Goal: Information Seeking & Learning: Learn about a topic

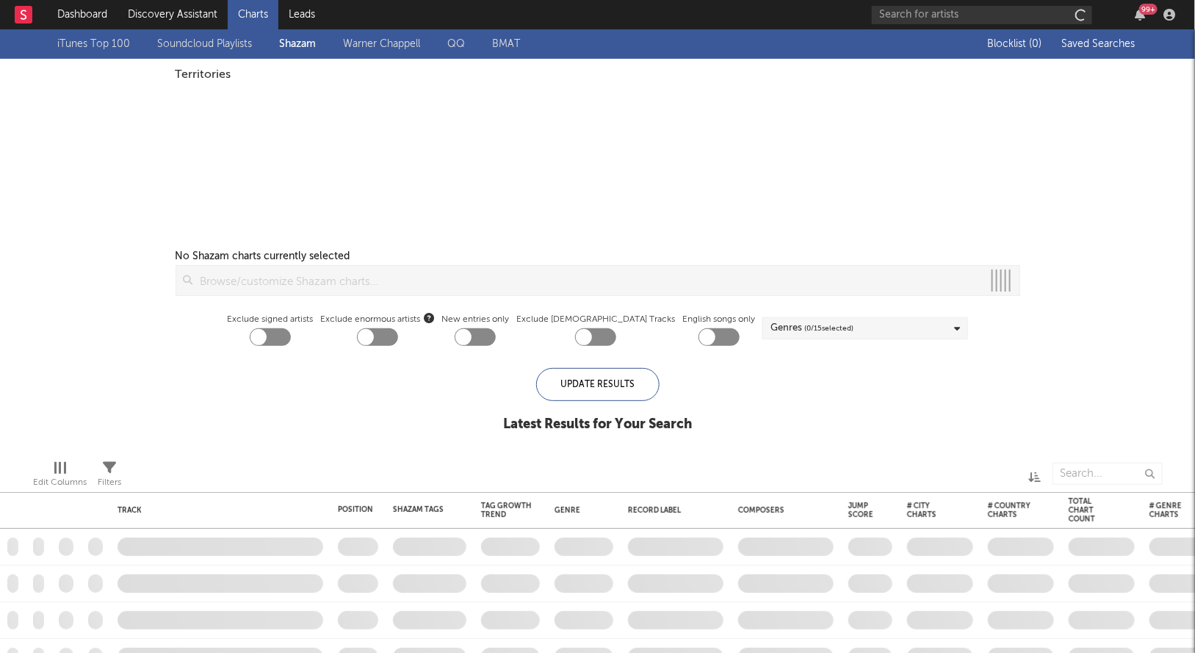
checkbox input "true"
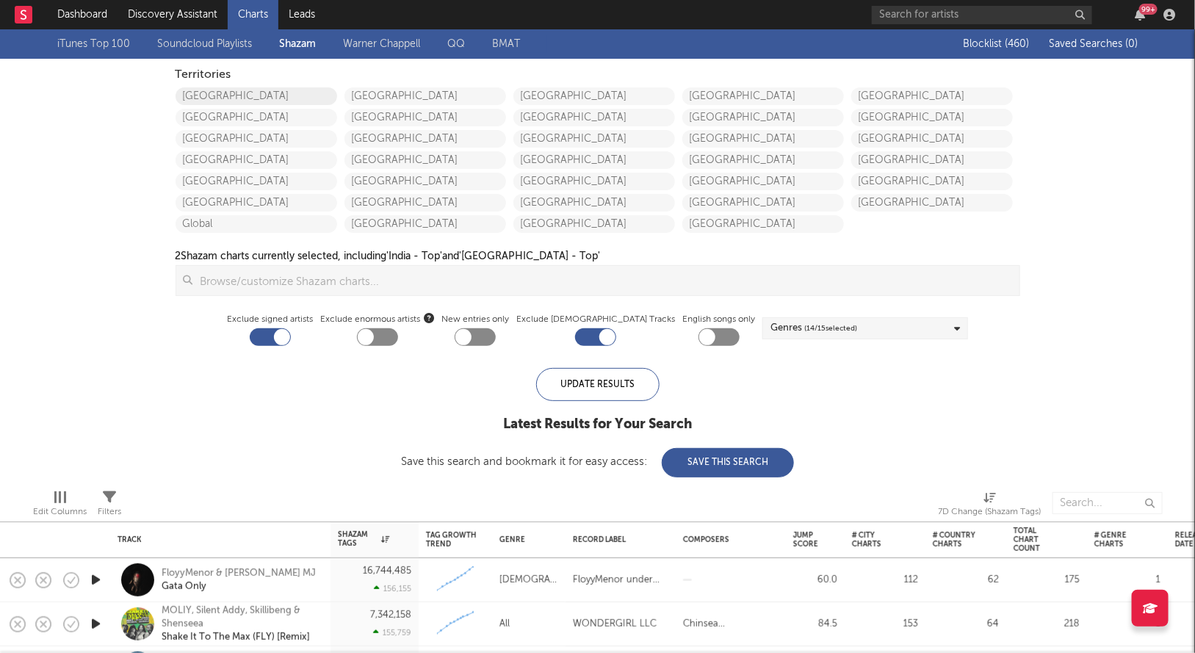
click at [220, 96] on link "[GEOGRAPHIC_DATA]" at bounding box center [257, 96] width 162 height 18
checkbox input "true"
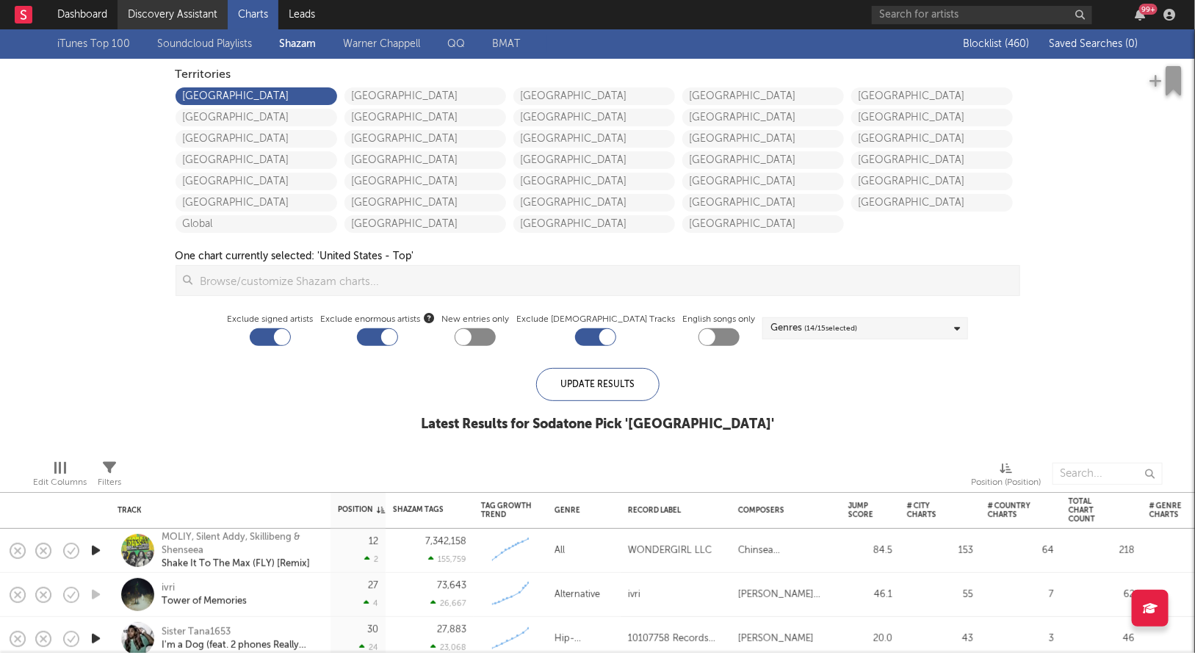
click at [187, 15] on link "Discovery Assistant" at bounding box center [173, 14] width 110 height 29
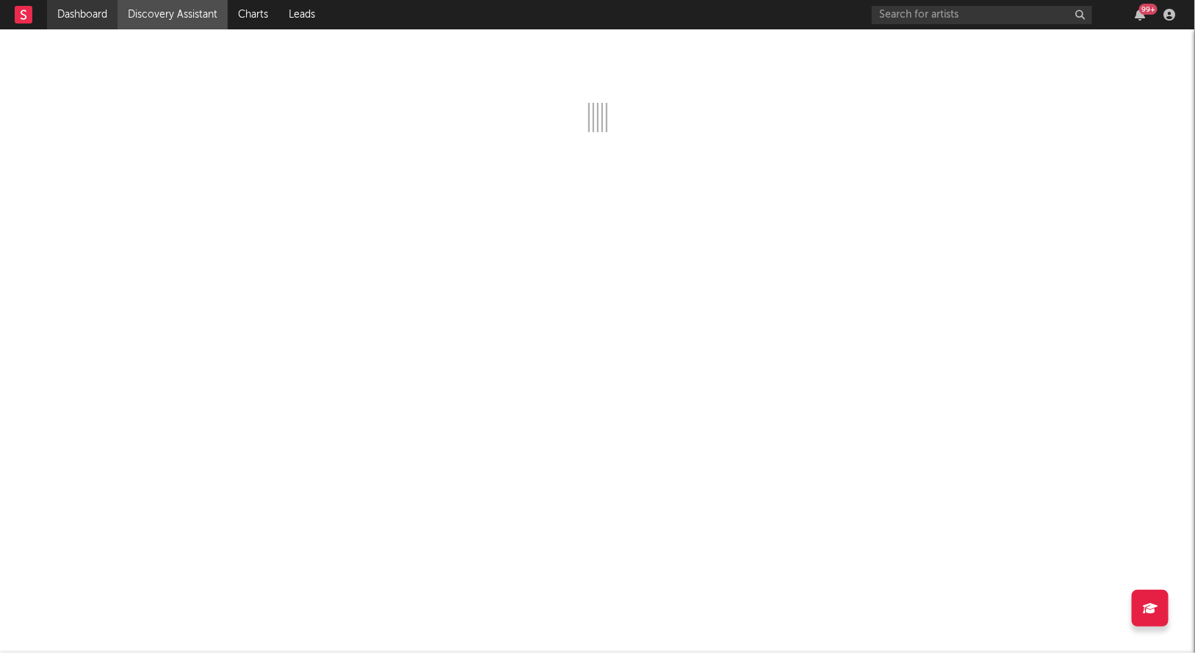
click at [96, 5] on link "Dashboard" at bounding box center [82, 14] width 71 height 29
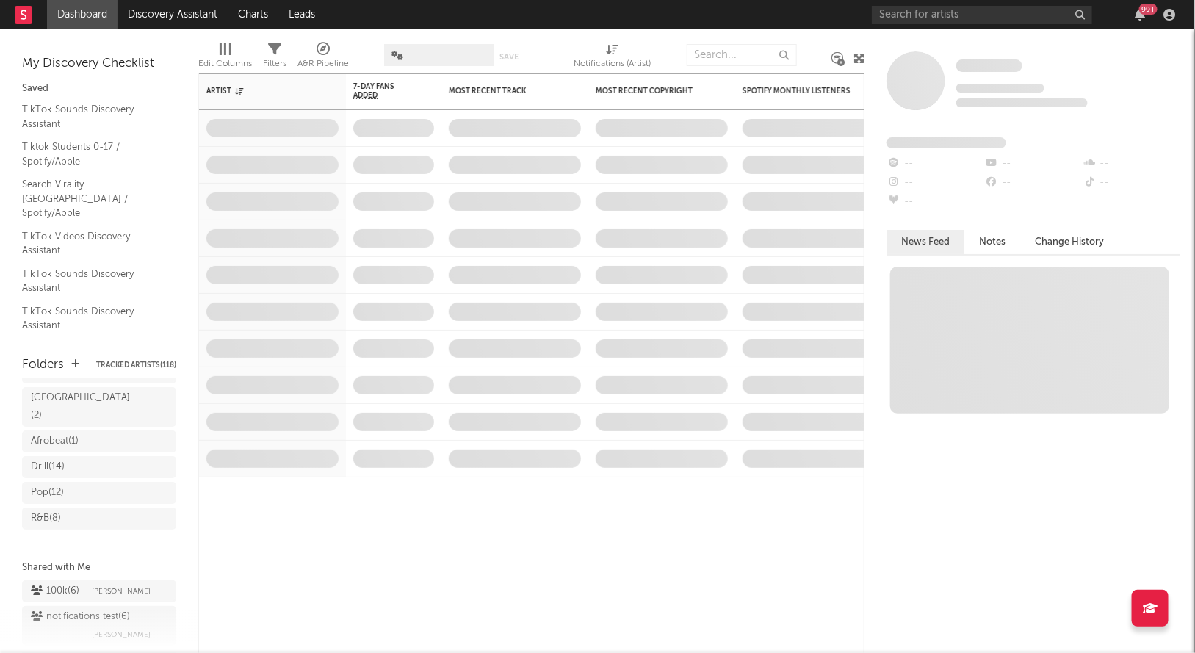
scroll to position [251, 0]
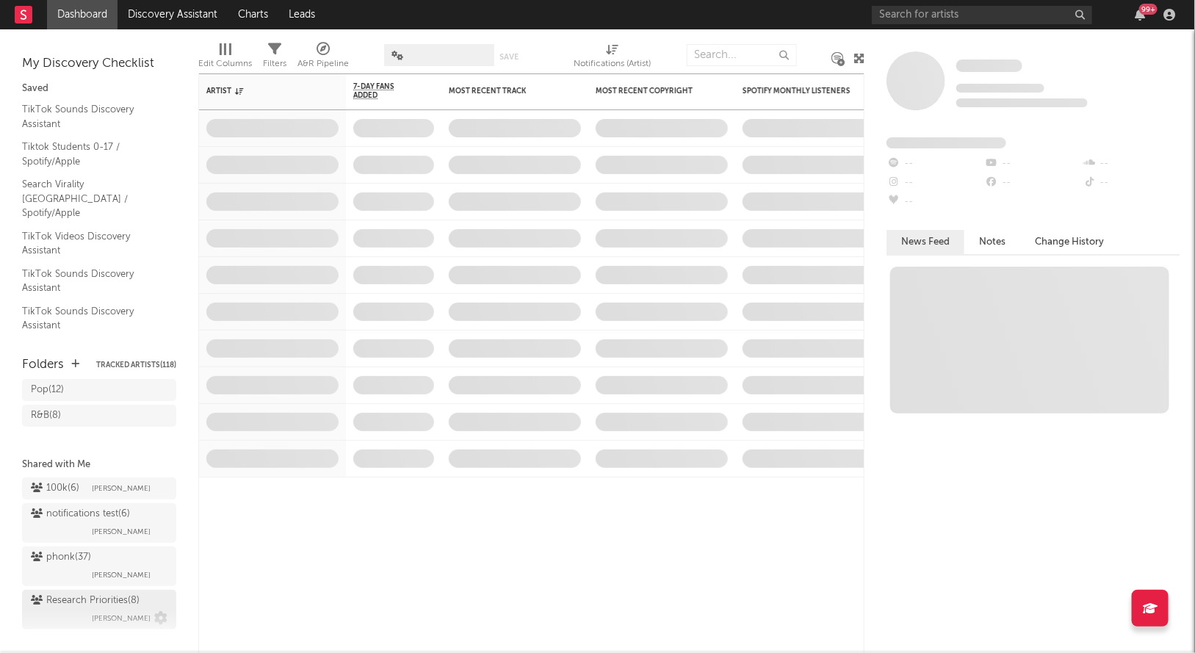
click at [71, 595] on div "Research Priorities ( 8 ) Brendan Condron" at bounding box center [99, 609] width 137 height 35
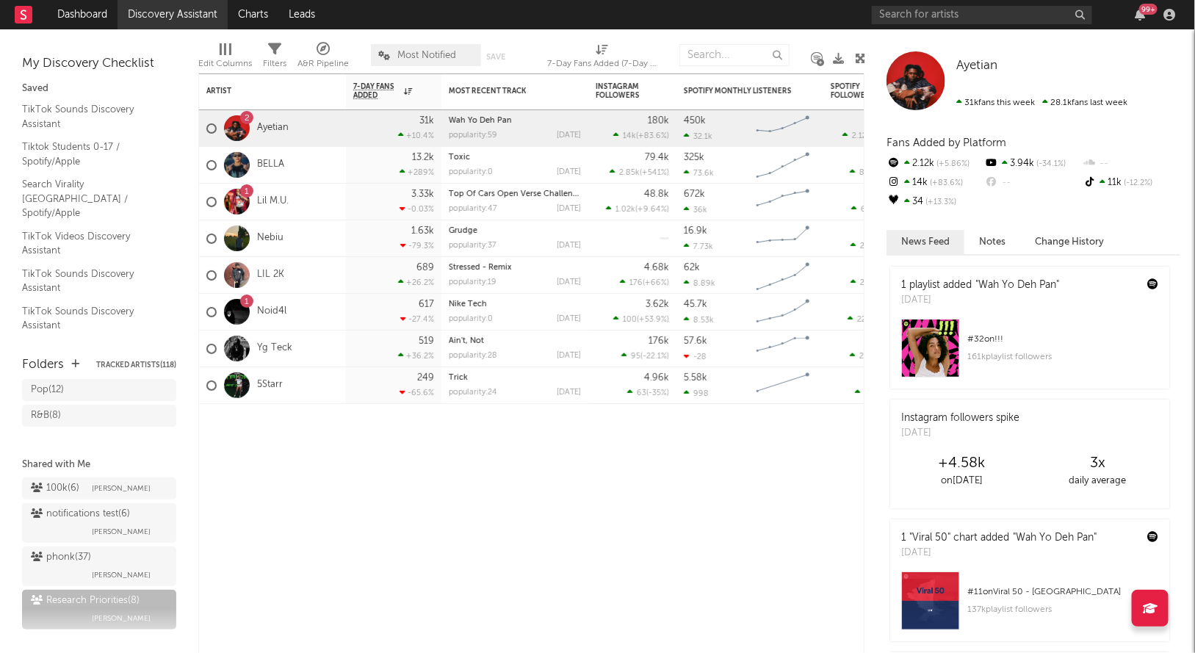
click at [161, 20] on link "Discovery Assistant" at bounding box center [173, 14] width 110 height 29
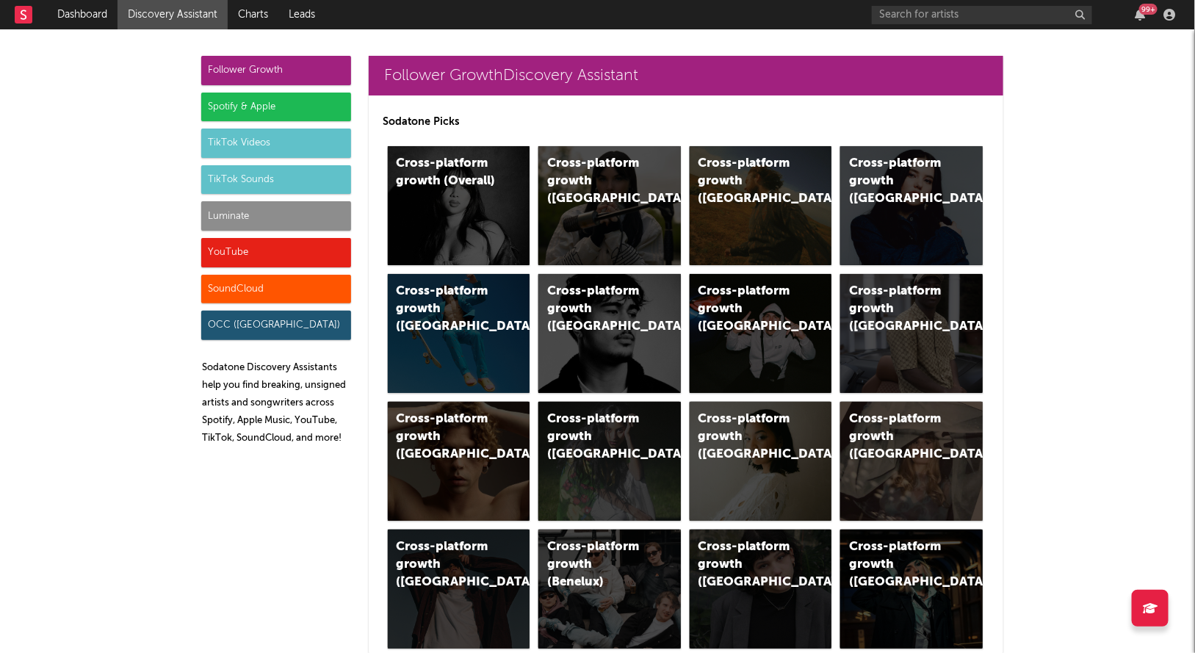
click at [317, 212] on div "Luminate" at bounding box center [276, 215] width 150 height 29
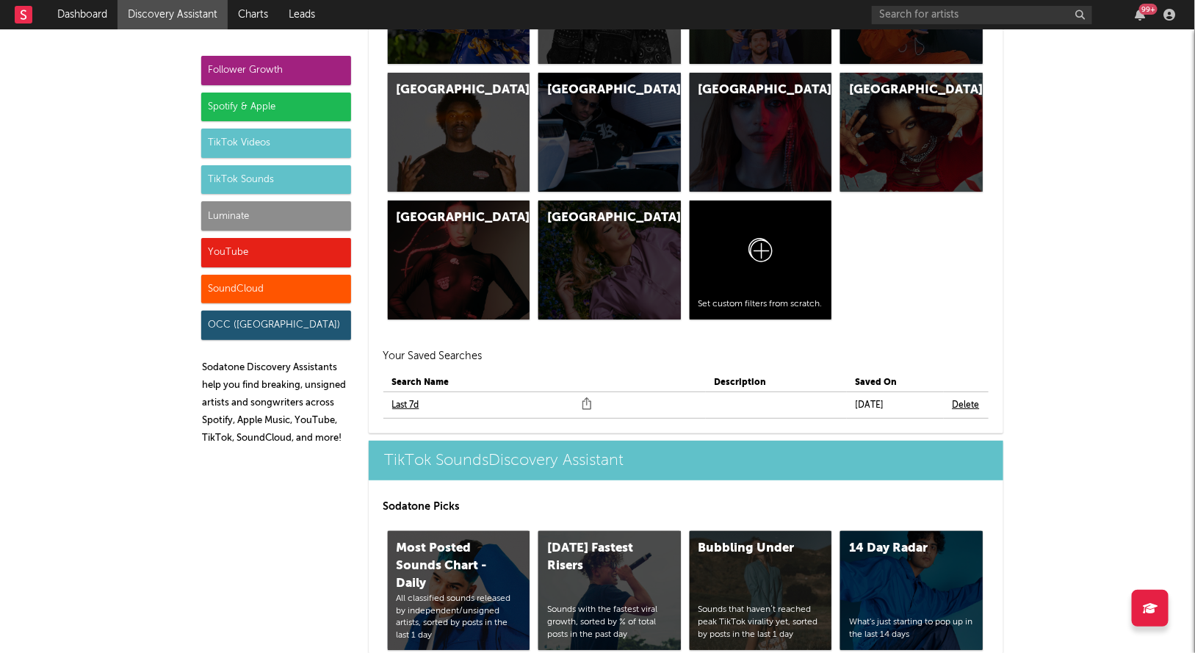
scroll to position [6700, 0]
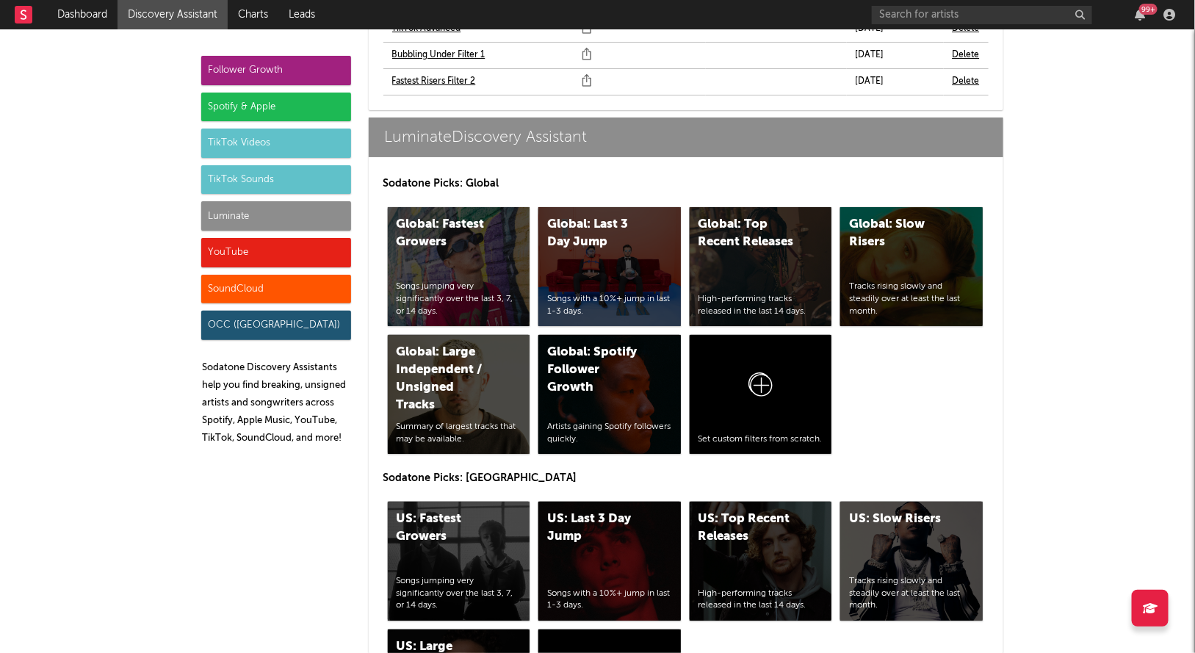
click at [287, 210] on div "Luminate" at bounding box center [276, 215] width 150 height 29
click at [440, 511] on div "US: Fastest Growers" at bounding box center [447, 528] width 100 height 35
click at [700, 502] on div "US: Top Recent Releases High-performing tracks released in the last 14 days." at bounding box center [761, 561] width 143 height 119
click at [270, 244] on div "YouTube" at bounding box center [276, 252] width 150 height 29
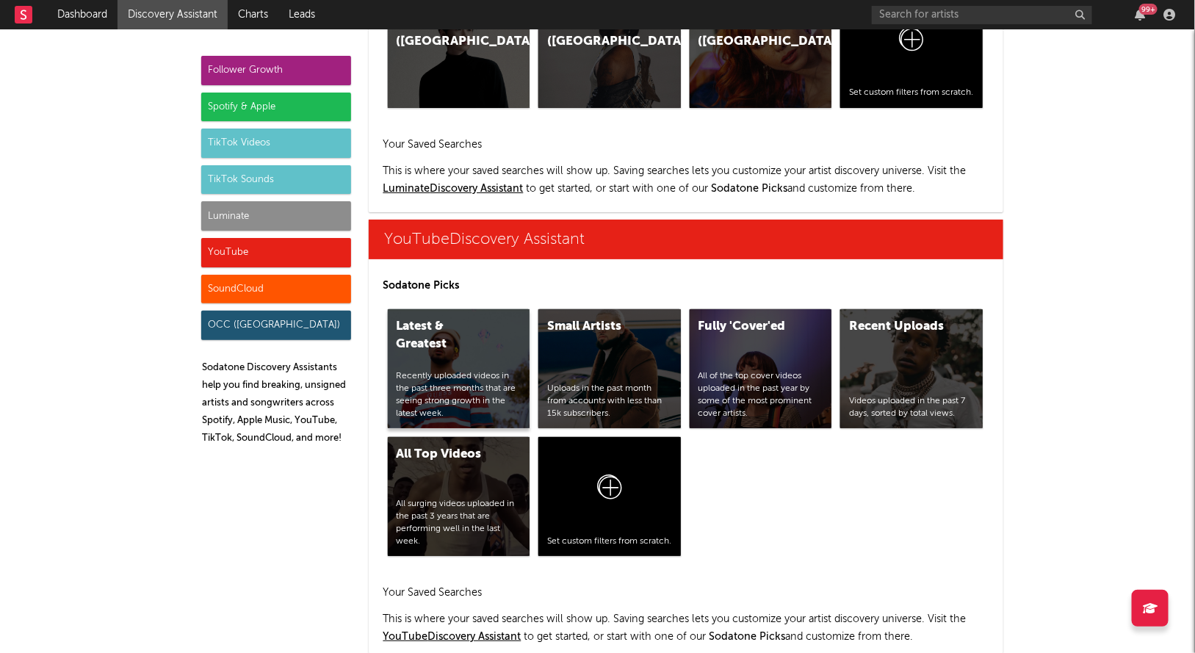
scroll to position [8543, 0]
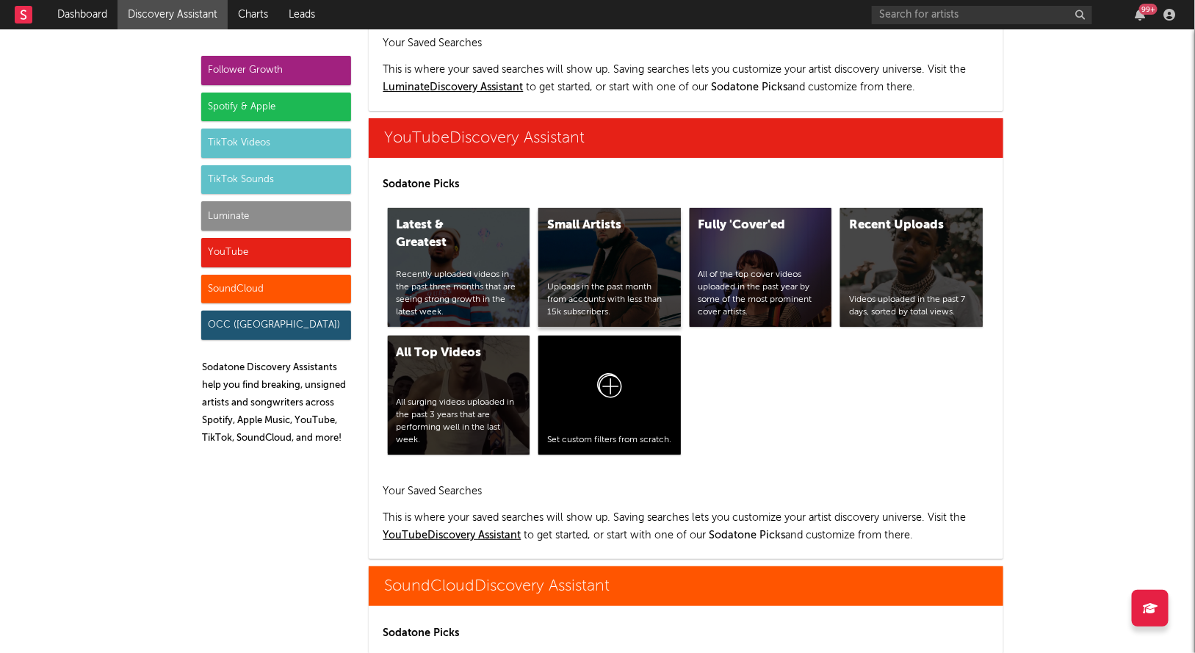
click at [583, 208] on div "Small Artists Uploads in the past month from accounts with less than 15k subscr…" at bounding box center [610, 267] width 143 height 119
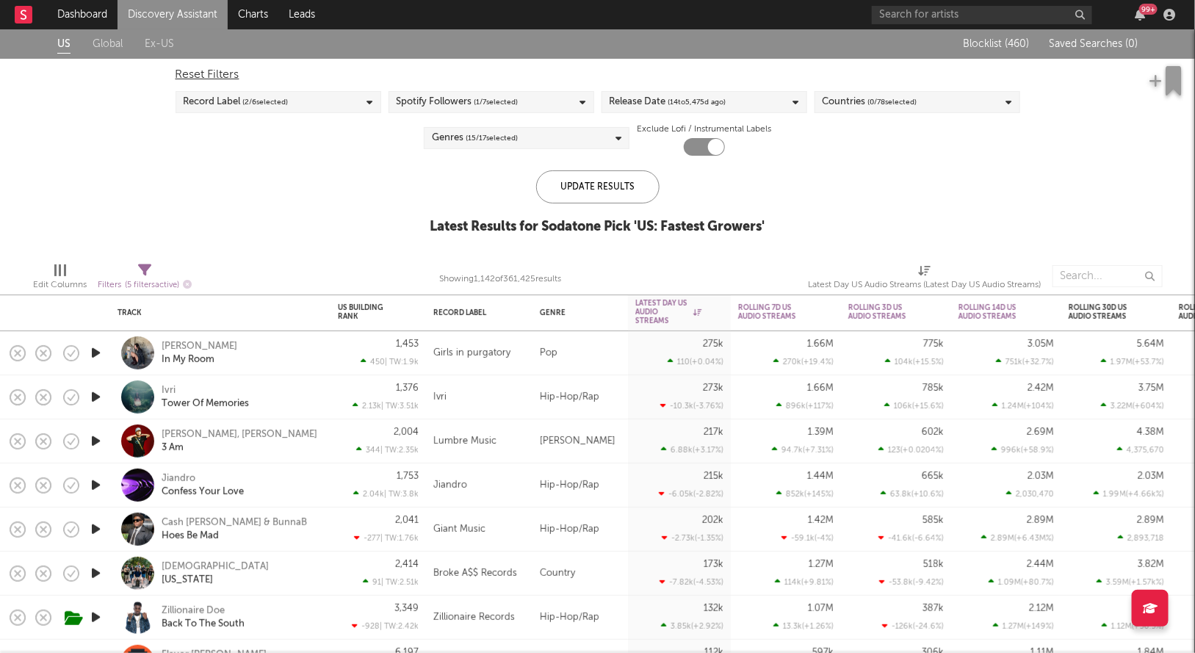
click at [664, 101] on div "Release Date ( 14 to 5,475 d ago)" at bounding box center [668, 102] width 117 height 18
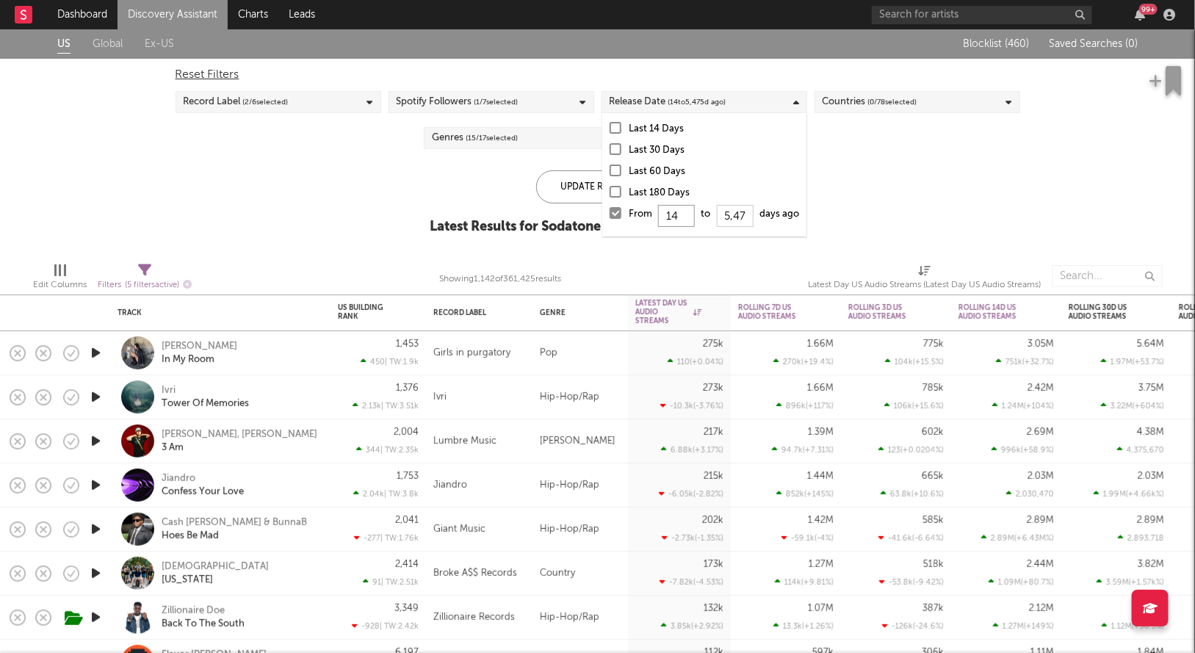
click at [689, 213] on input "14" at bounding box center [676, 216] width 37 height 22
type input "1"
type input "0"
click at [586, 193] on div "Update Results" at bounding box center [597, 186] width 123 height 33
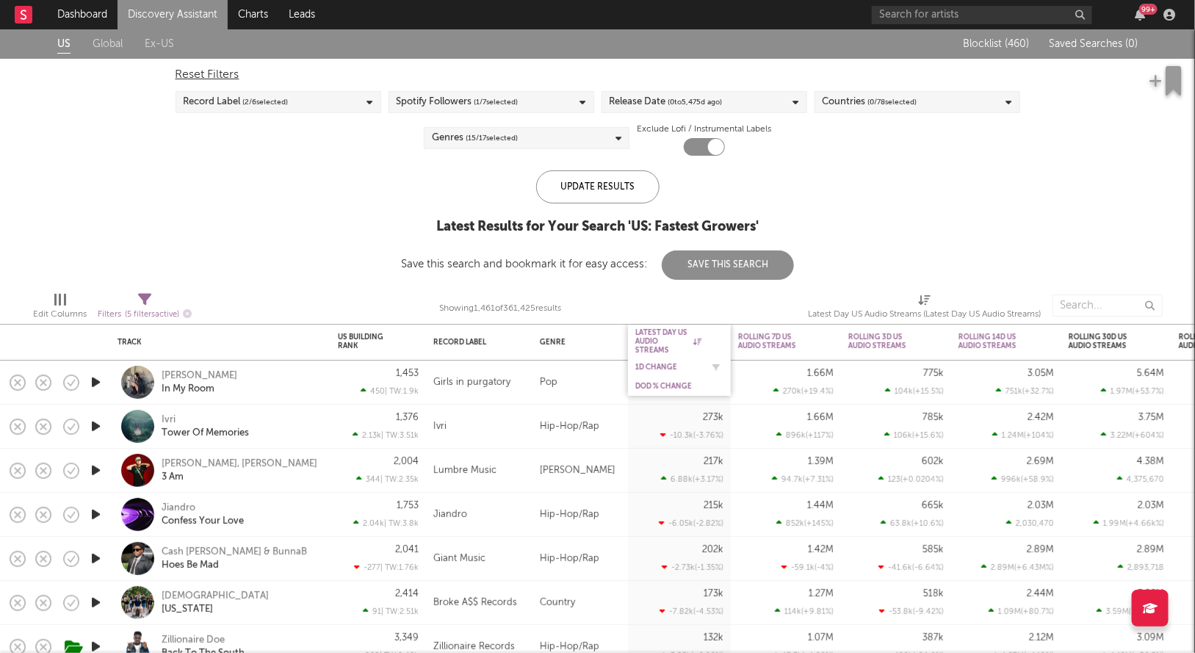
click at [651, 368] on div "1D Change" at bounding box center [668, 367] width 66 height 9
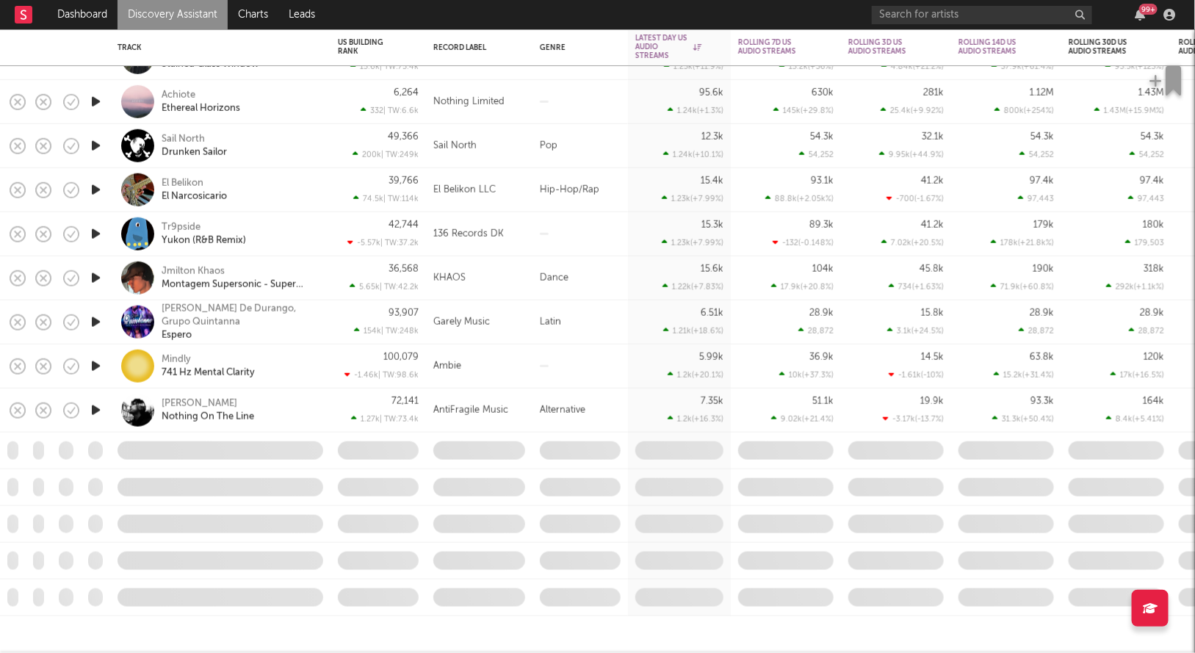
click at [90, 235] on icon "button" at bounding box center [95, 234] width 15 height 18
click at [90, 235] on icon "button" at bounding box center [95, 234] width 14 height 18
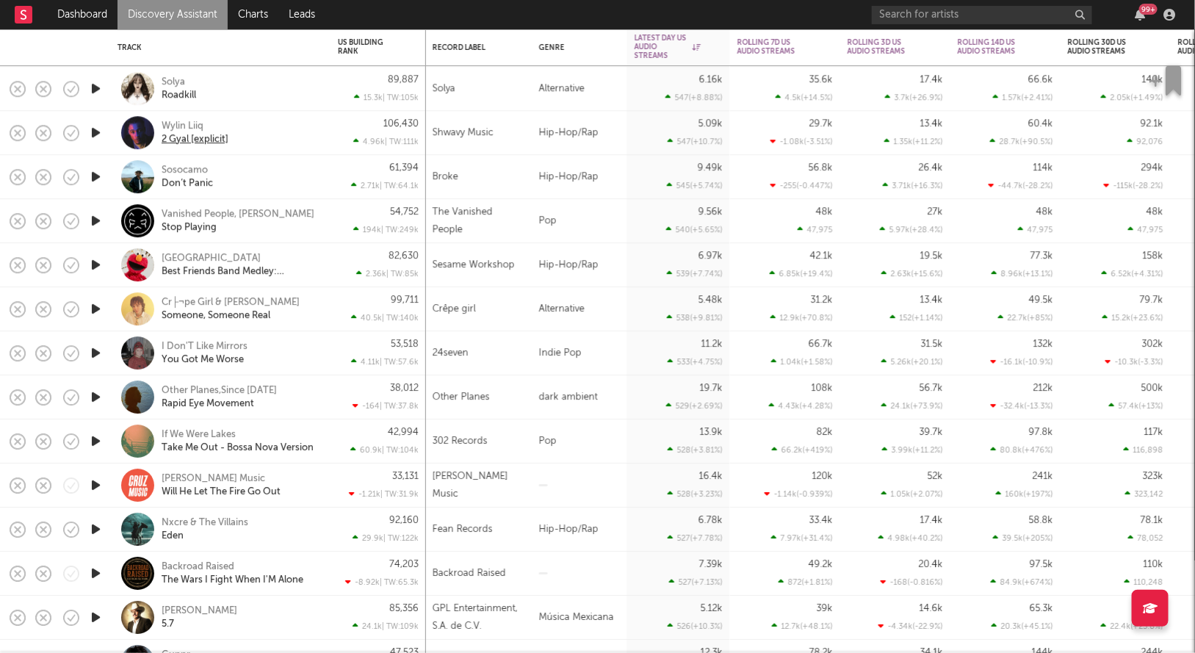
click at [198, 139] on div "2 Gyal [explicit]" at bounding box center [195, 139] width 67 height 13
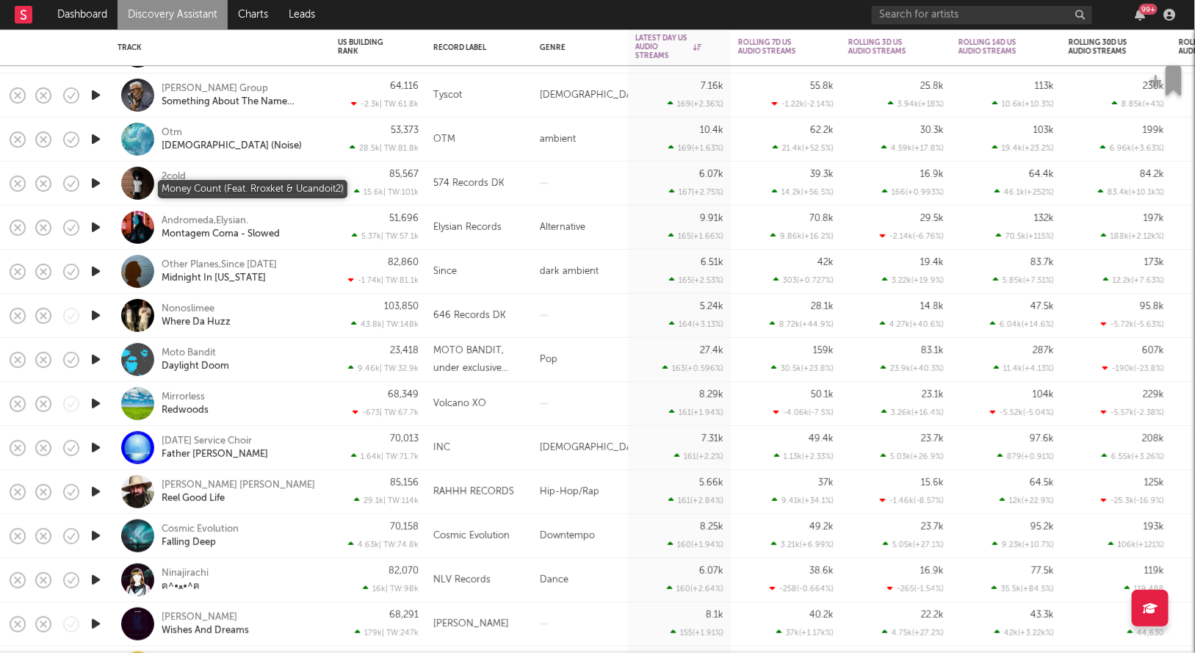
click at [183, 188] on div "Money Count (Feat. Rroxket & Ucandoit2)" at bounding box center [241, 190] width 158 height 13
click at [187, 324] on div "Where Da Huzz" at bounding box center [196, 322] width 69 height 13
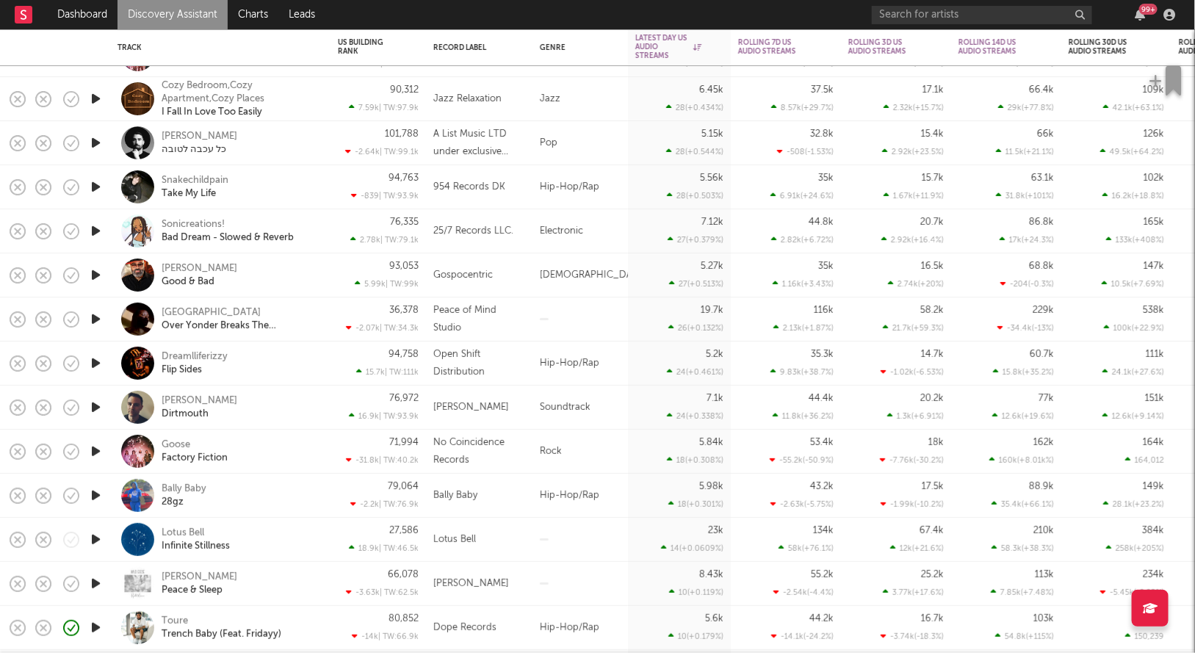
click at [98, 366] on icon "button" at bounding box center [95, 363] width 15 height 18
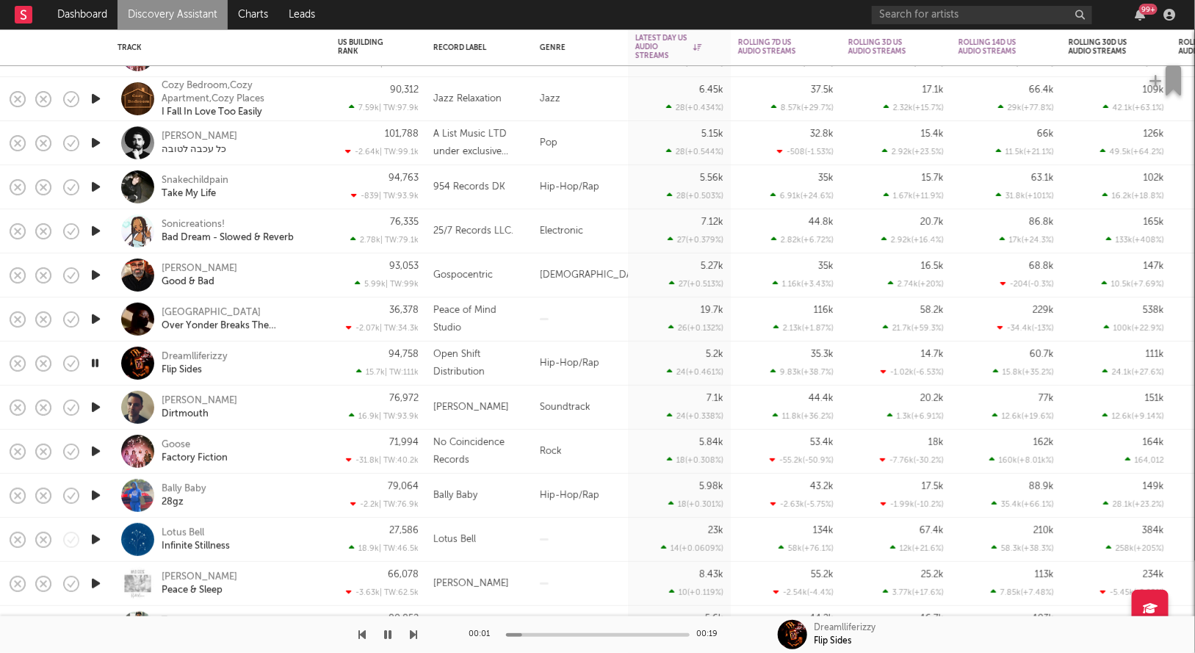
click at [97, 365] on icon "button" at bounding box center [95, 363] width 14 height 18
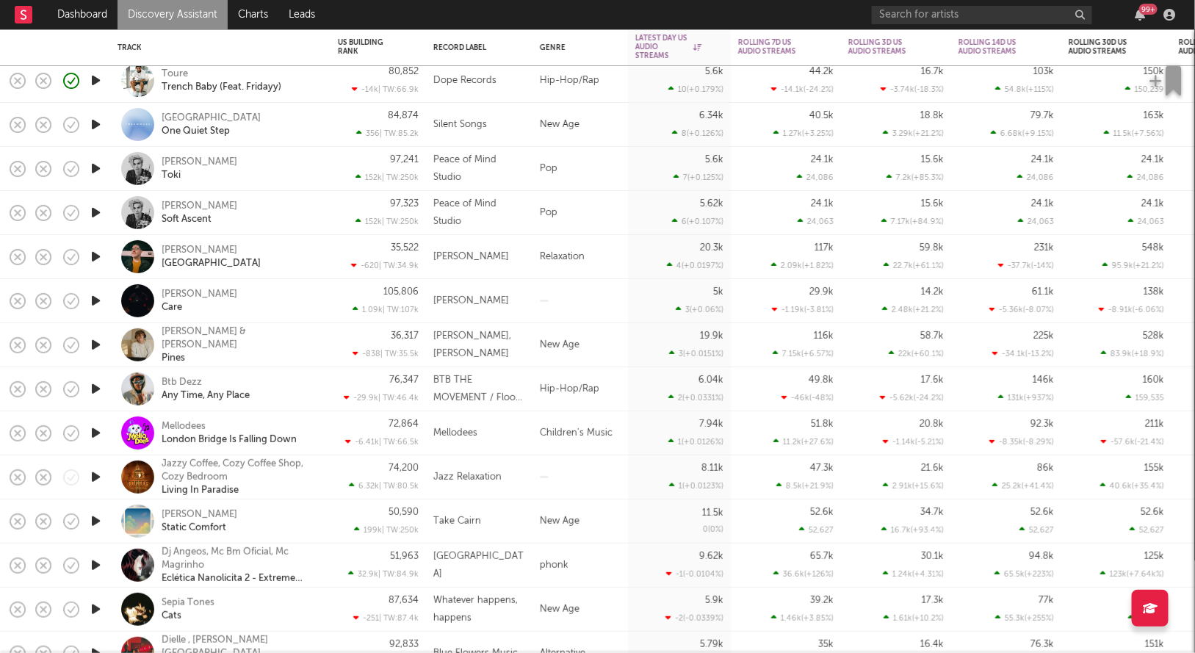
click at [94, 390] on icon "button" at bounding box center [95, 389] width 15 height 18
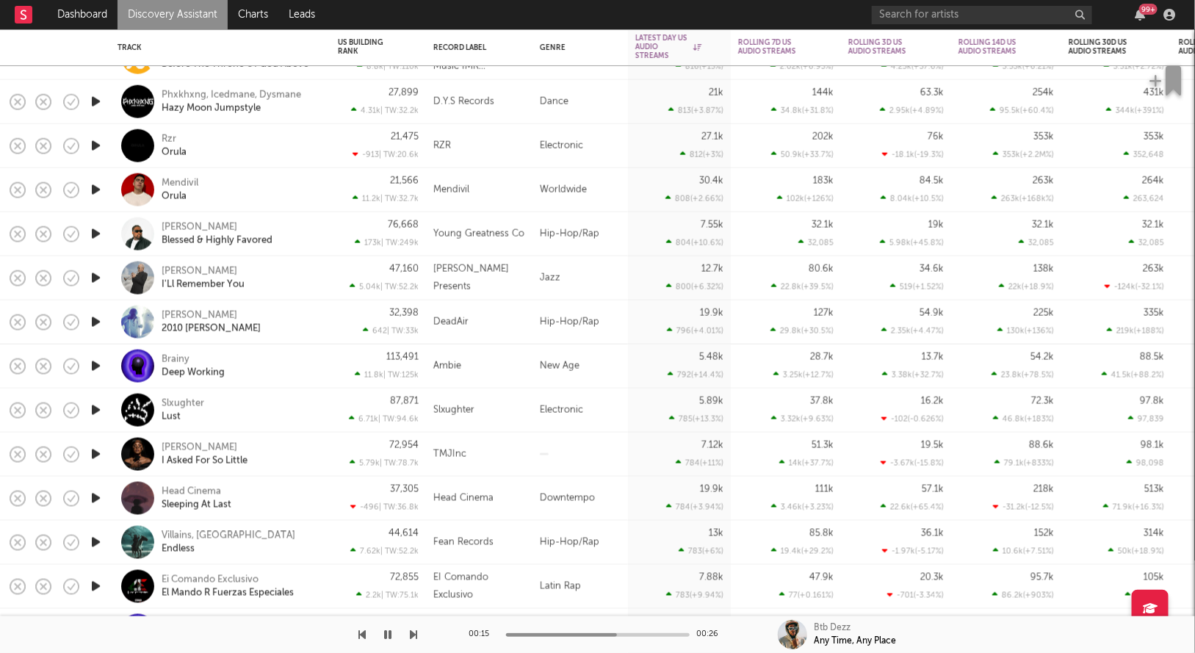
click at [390, 638] on icon "button" at bounding box center [388, 635] width 7 height 12
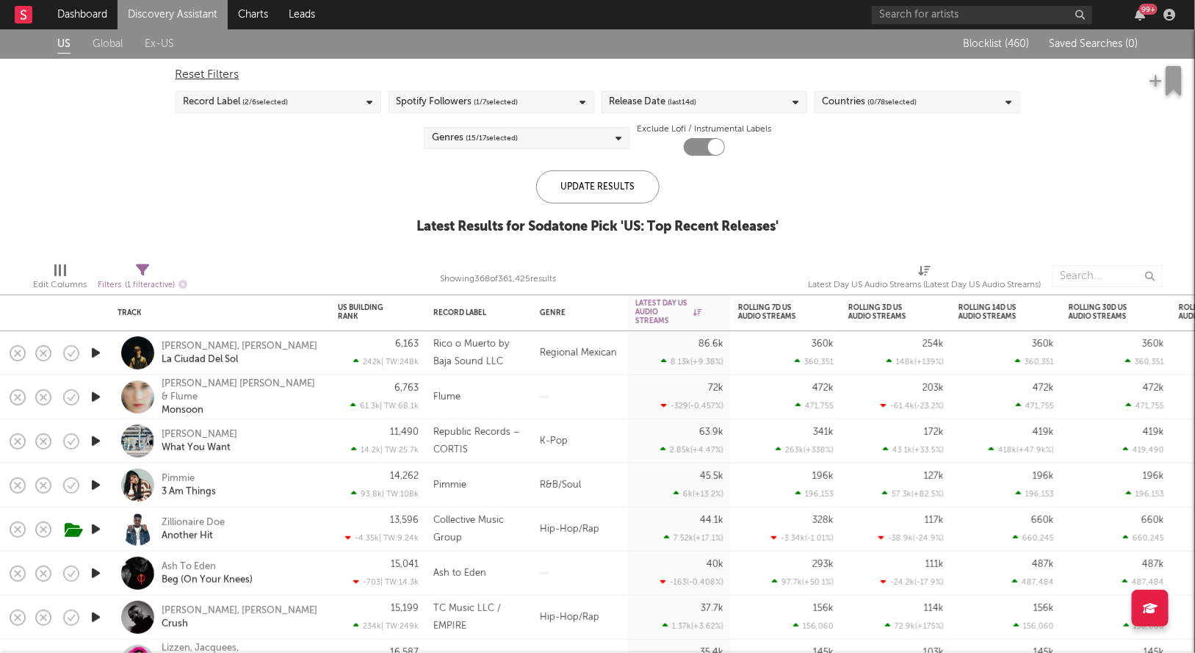
click at [702, 107] on div "Release Date (last 14 d)" at bounding box center [705, 102] width 206 height 22
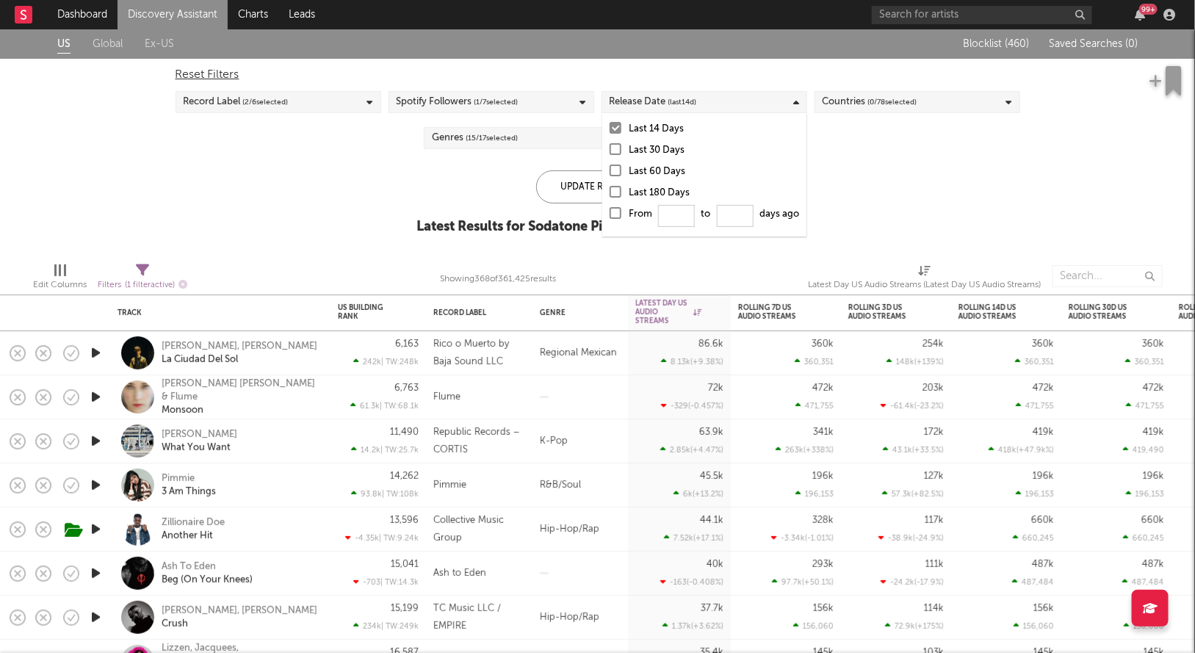
click at [618, 215] on div at bounding box center [616, 213] width 12 height 12
click at [610, 215] on input "From to days ago" at bounding box center [610, 218] width 0 height 24
click at [663, 210] on input "From to days ago" at bounding box center [676, 216] width 37 height 22
type input "0"
click at [559, 184] on div "Update Results" at bounding box center [597, 186] width 123 height 33
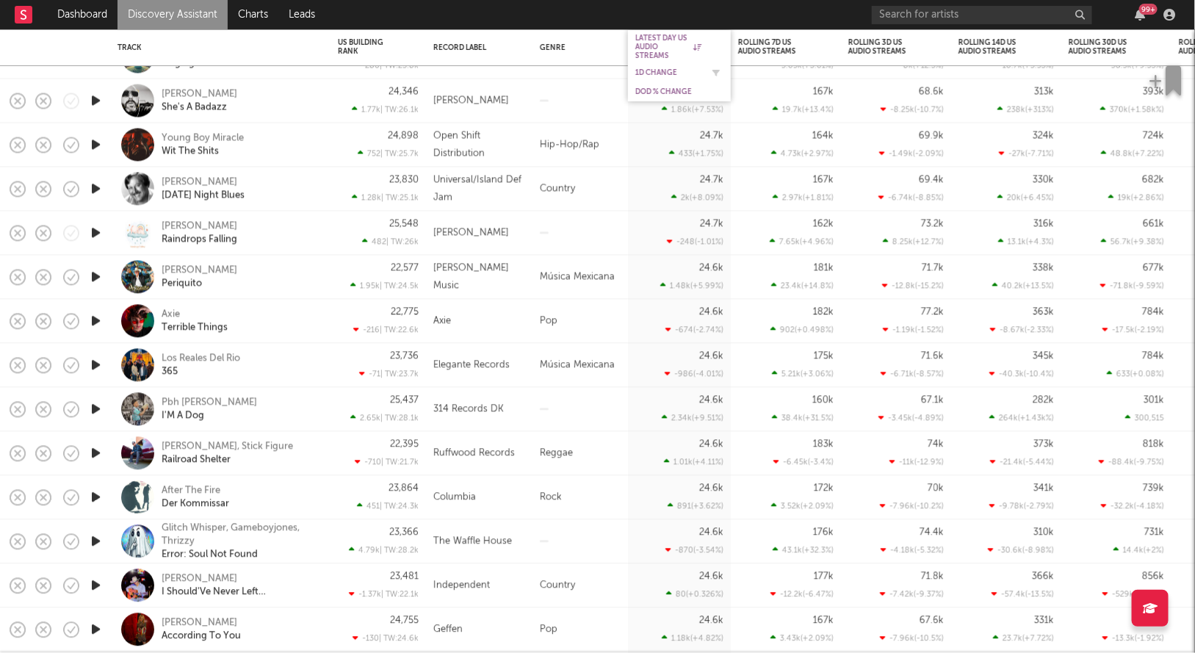
click at [653, 73] on div "1D Change" at bounding box center [668, 72] width 66 height 9
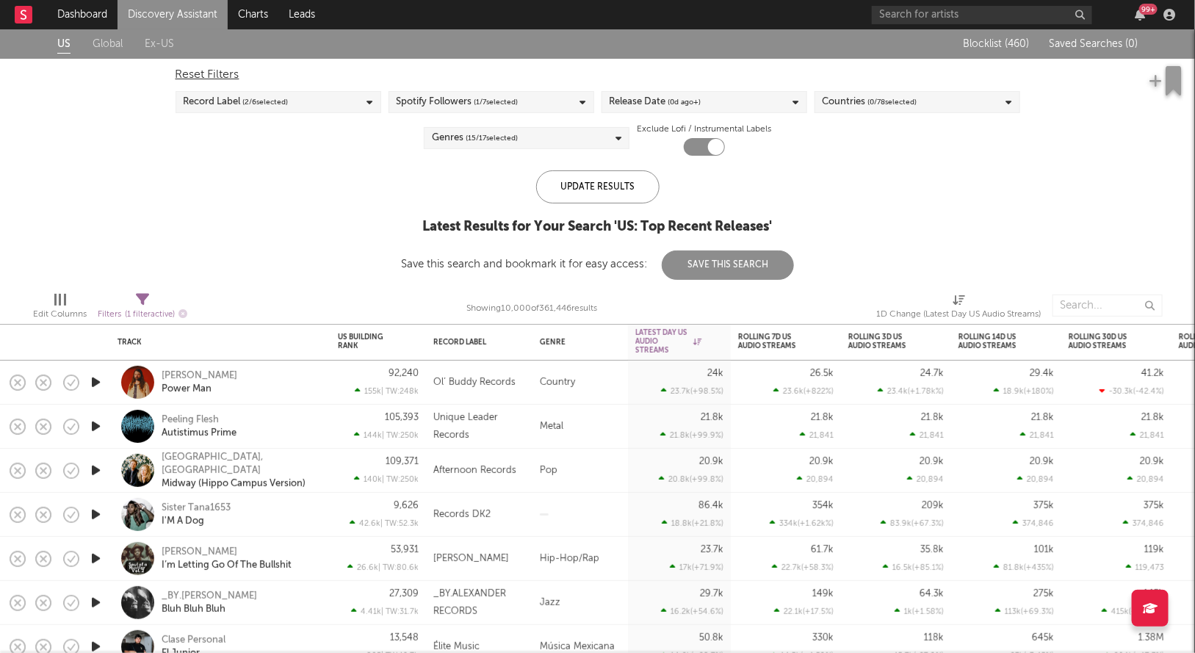
click at [561, 147] on div "Genres ( 15 / 17 selected)" at bounding box center [527, 138] width 206 height 22
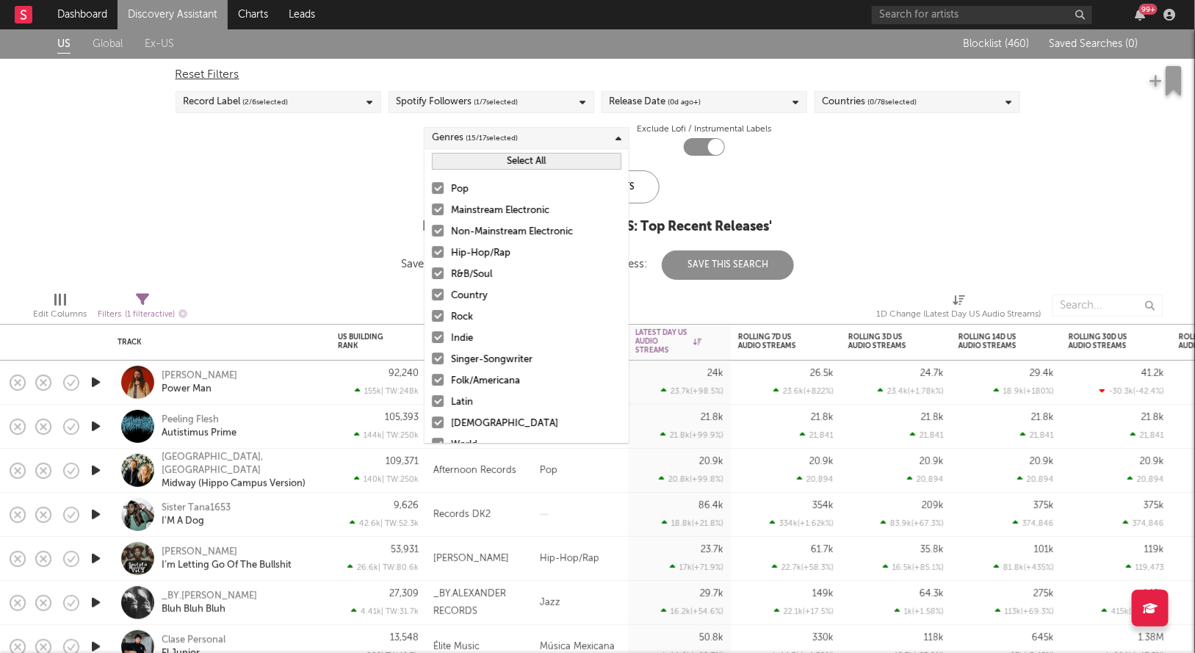
click at [276, 267] on div "US Global Ex-US Blocklist ( 460 ) Saved Searches ( 0 ) Reset Filters Record Lab…" at bounding box center [597, 154] width 1195 height 251
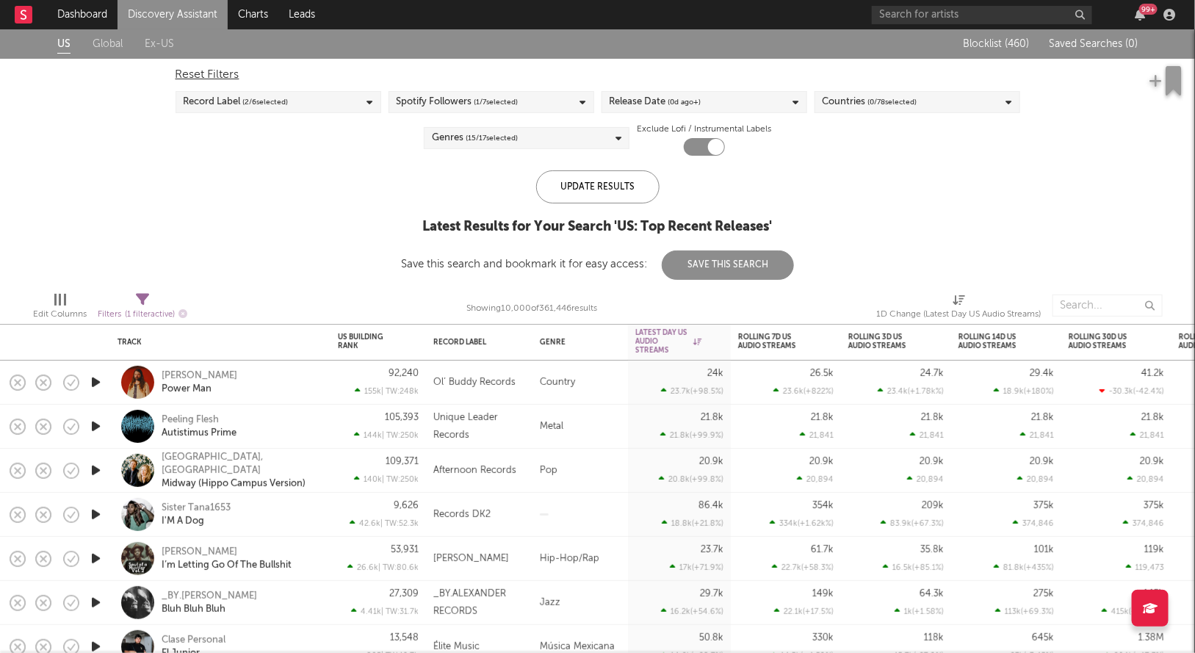
click at [488, 141] on span "( 15 / 17 selected)" at bounding box center [492, 138] width 52 height 18
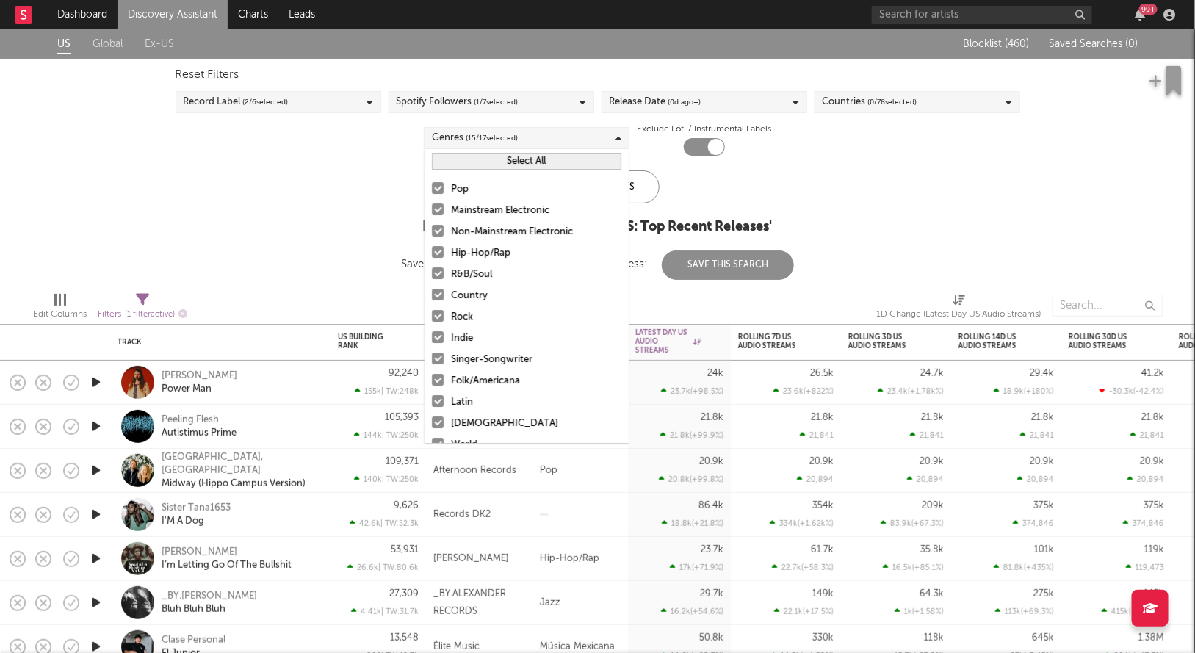
click at [433, 229] on div at bounding box center [438, 231] width 12 height 12
click at [432, 229] on input "Non-Mainstream Electronic" at bounding box center [432, 232] width 0 height 18
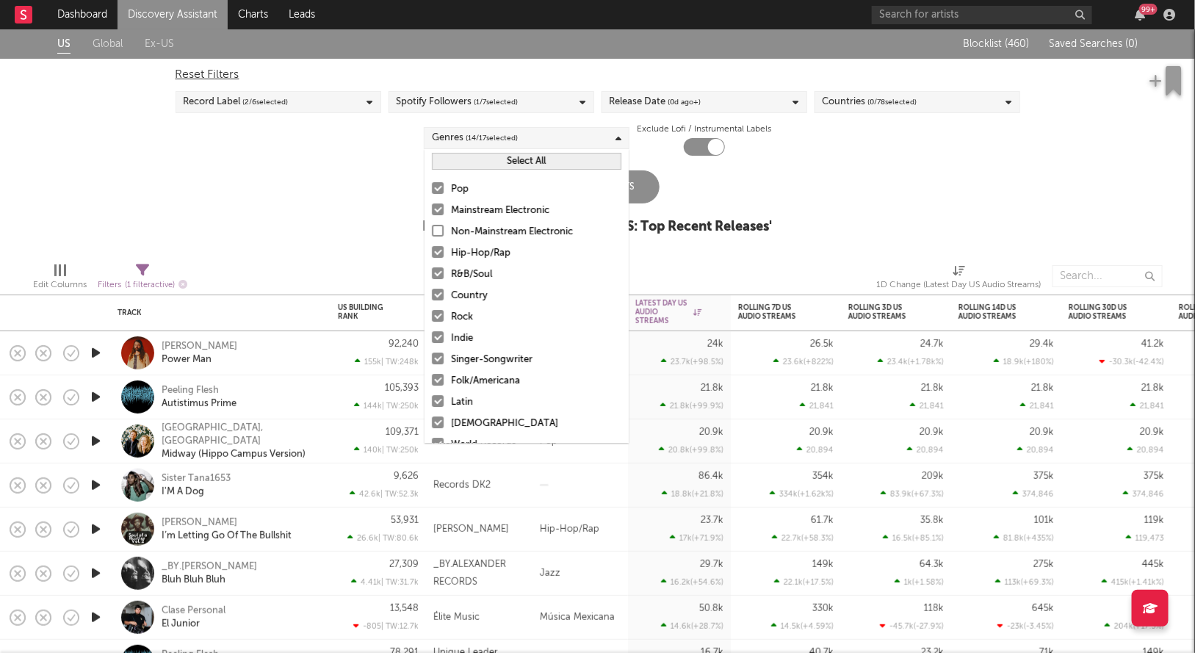
click at [438, 215] on label "Mainstream Electronic" at bounding box center [527, 211] width 190 height 18
click at [432, 215] on input "Mainstream Electronic" at bounding box center [432, 211] width 0 height 18
click at [438, 376] on div at bounding box center [438, 380] width 12 height 12
click at [432, 376] on input "Folk/Americana" at bounding box center [432, 381] width 0 height 18
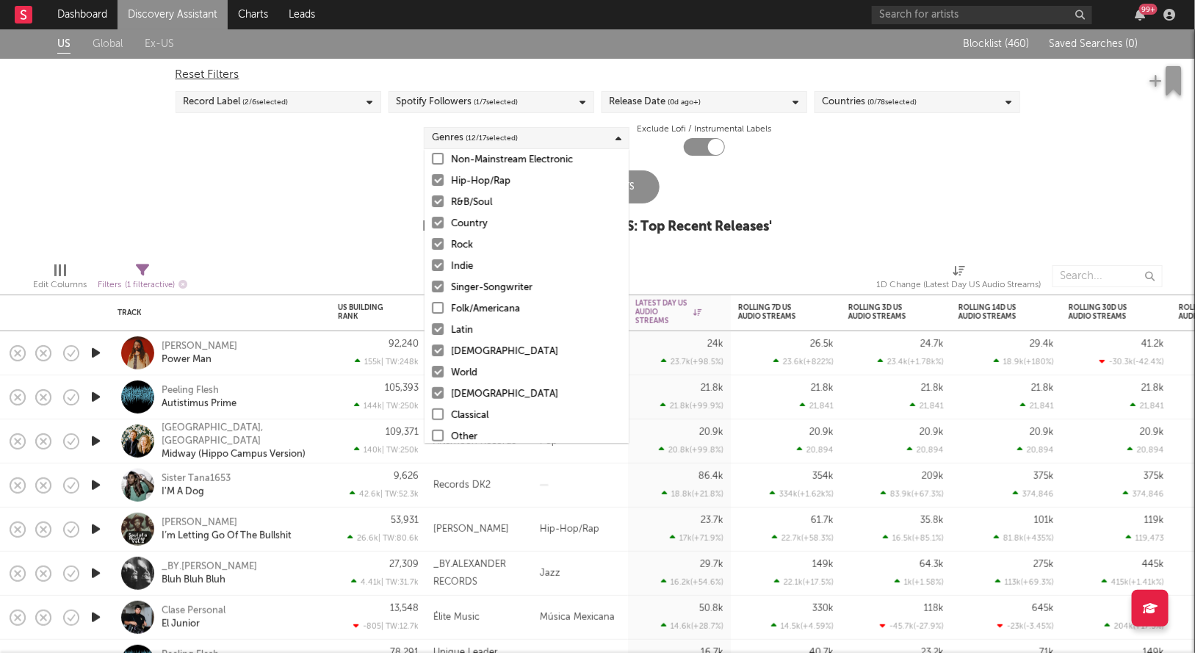
scroll to position [82, 0]
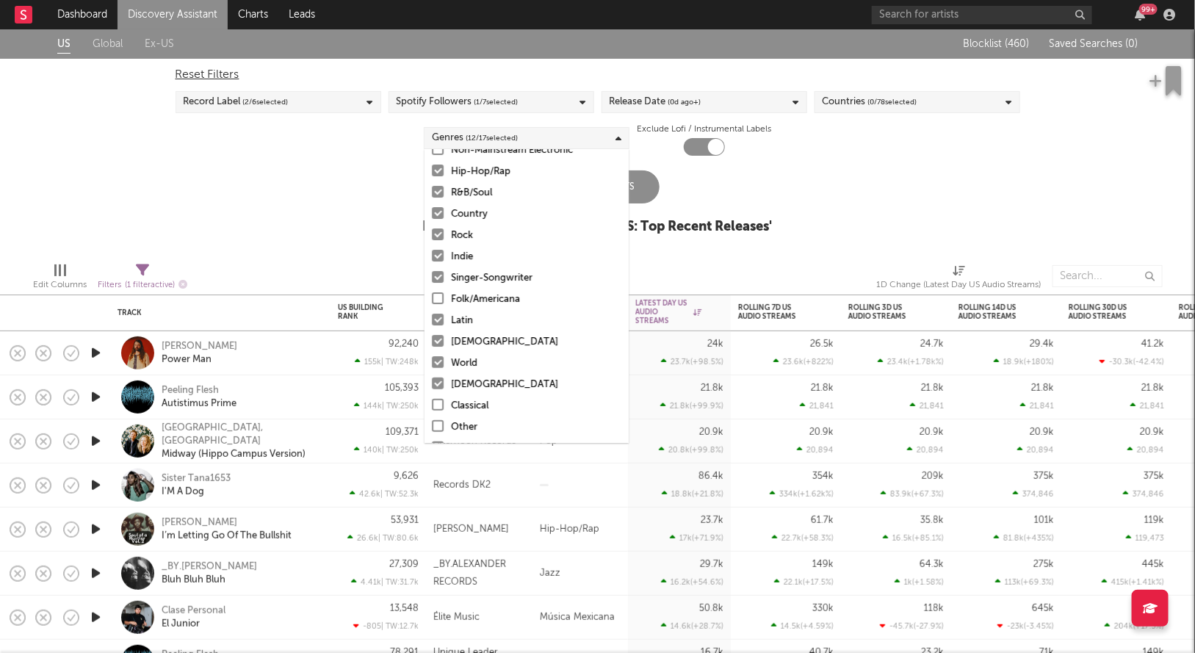
click at [438, 382] on div at bounding box center [438, 384] width 12 height 12
click at [432, 382] on input "Christian" at bounding box center [432, 385] width 0 height 18
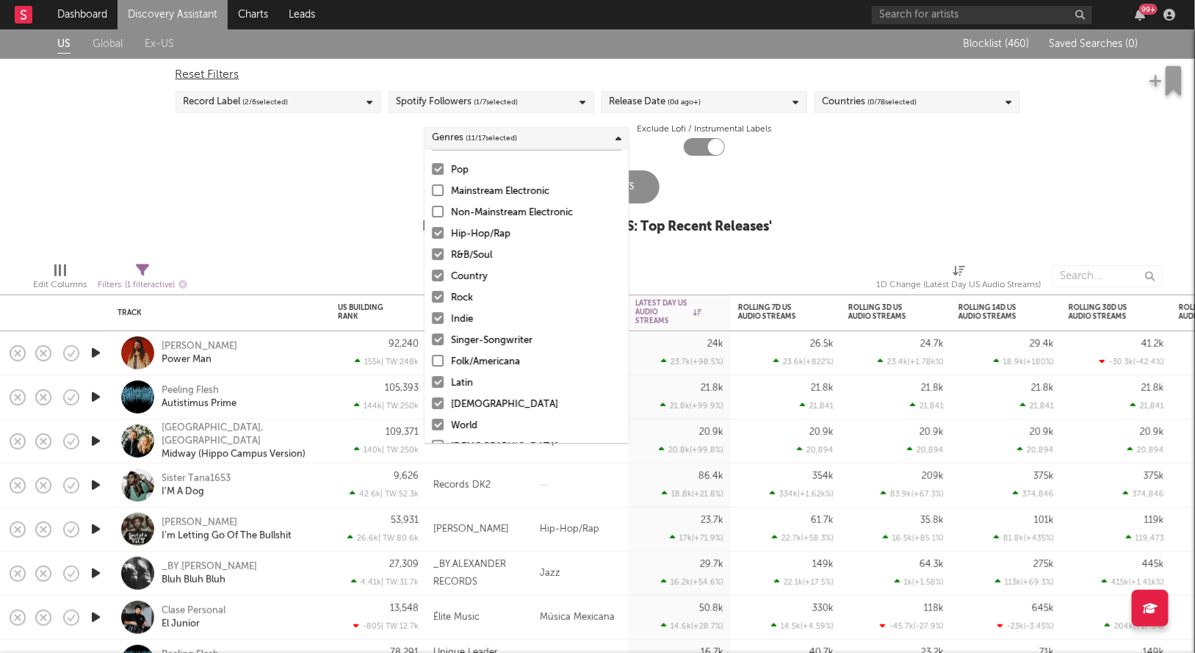
scroll to position [17, 0]
click at [436, 279] on div at bounding box center [438, 278] width 12 height 12
click at [432, 279] on input "Country" at bounding box center [432, 279] width 0 height 18
click at [352, 240] on div "US Global Ex-US Blocklist ( 460 ) Saved Searches ( 0 ) Reset Filters Record Lab…" at bounding box center [597, 139] width 1195 height 221
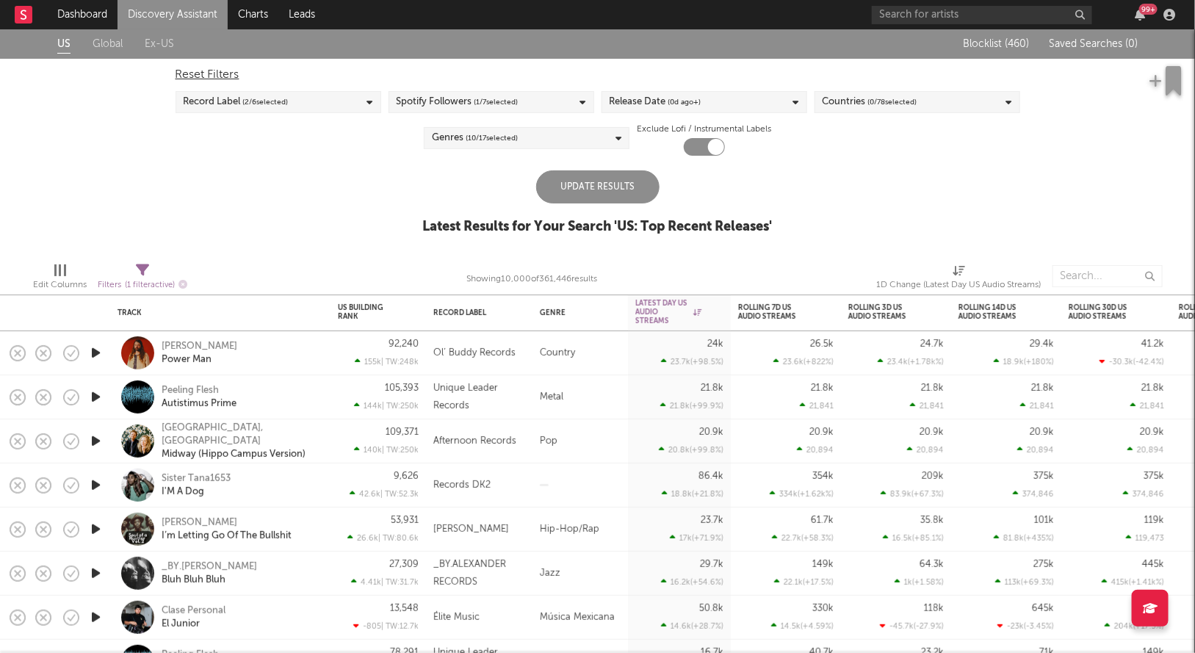
click at [457, 134] on div "Genres ( 10 / 17 selected)" at bounding box center [475, 138] width 86 height 18
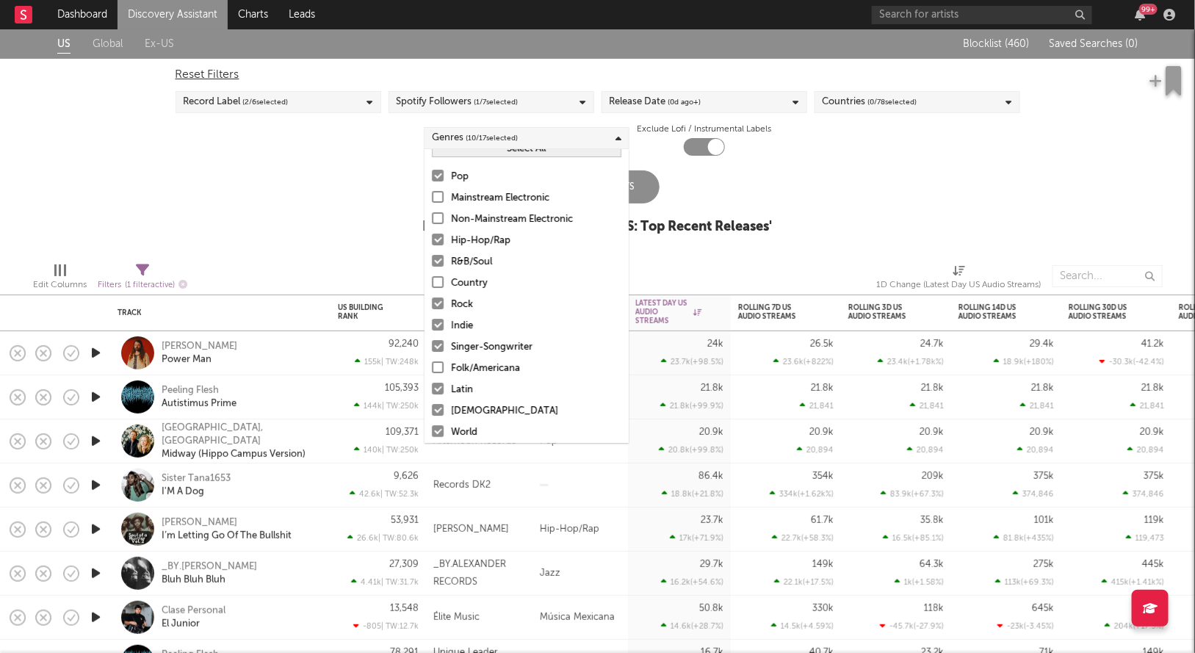
scroll to position [7, 0]
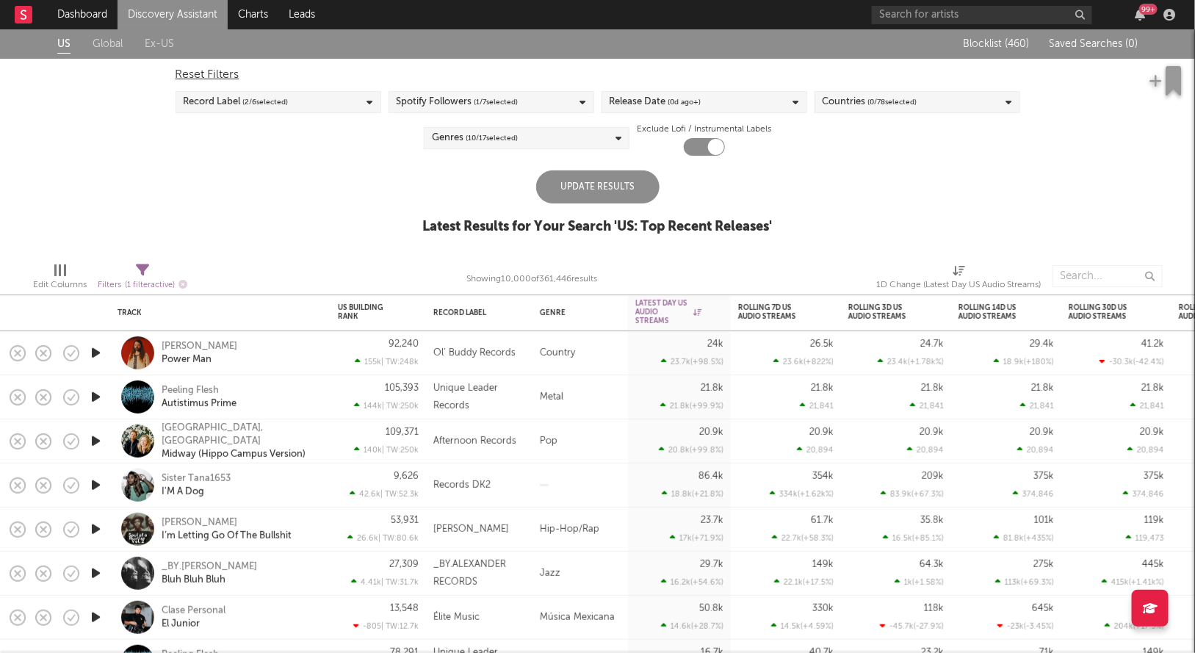
click at [337, 222] on div "US Global Ex-US Blocklist ( 460 ) Saved Searches ( 0 ) Reset Filters Record Lab…" at bounding box center [597, 139] width 1195 height 221
click at [583, 187] on div "Update Results" at bounding box center [597, 186] width 123 height 33
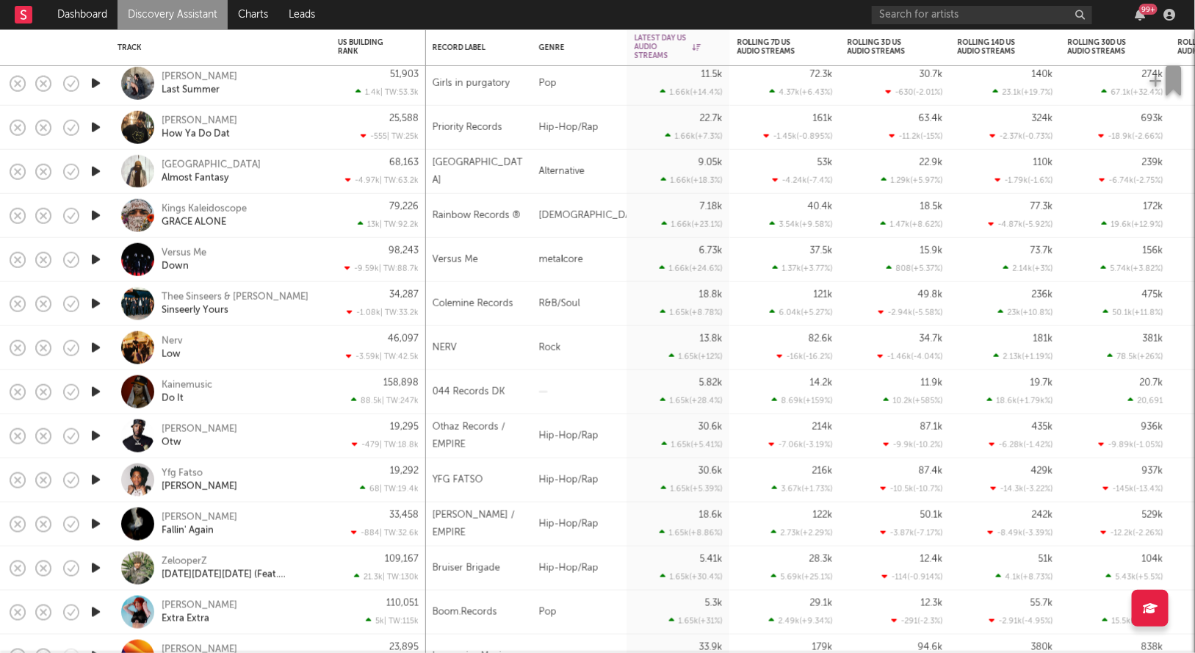
click at [96, 394] on icon "button" at bounding box center [95, 392] width 15 height 18
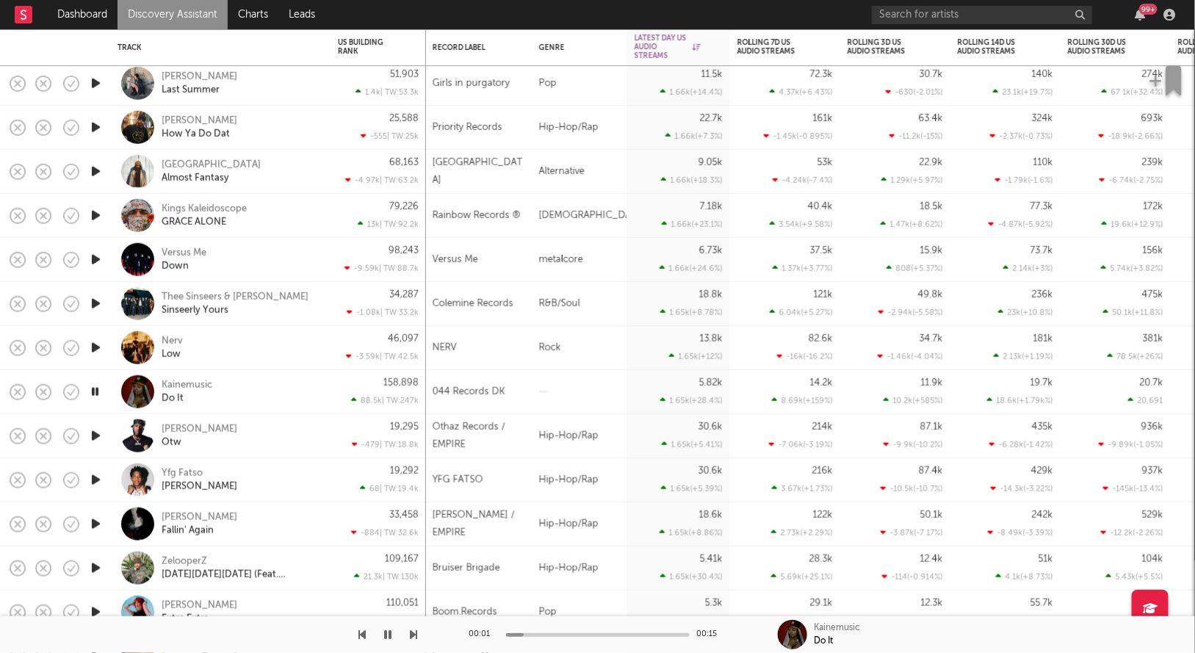
click at [96, 395] on icon "button" at bounding box center [95, 392] width 14 height 18
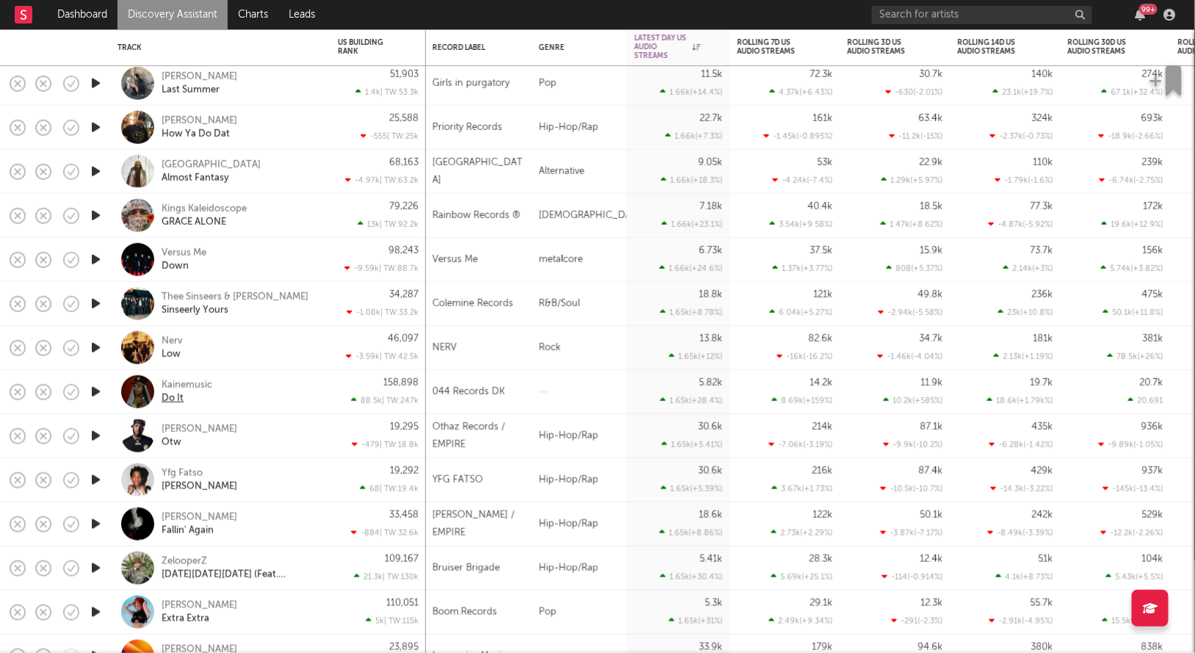
click at [177, 395] on div "Do It" at bounding box center [173, 398] width 22 height 13
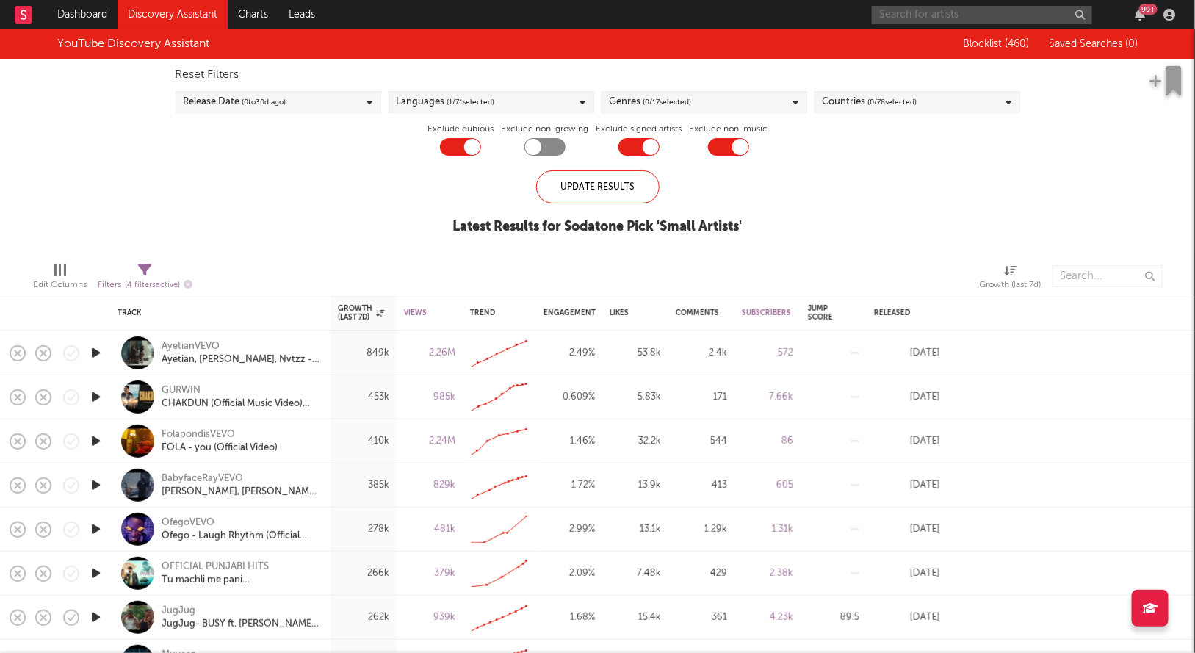
click at [922, 8] on input "text" at bounding box center [982, 15] width 220 height 18
type input "k"
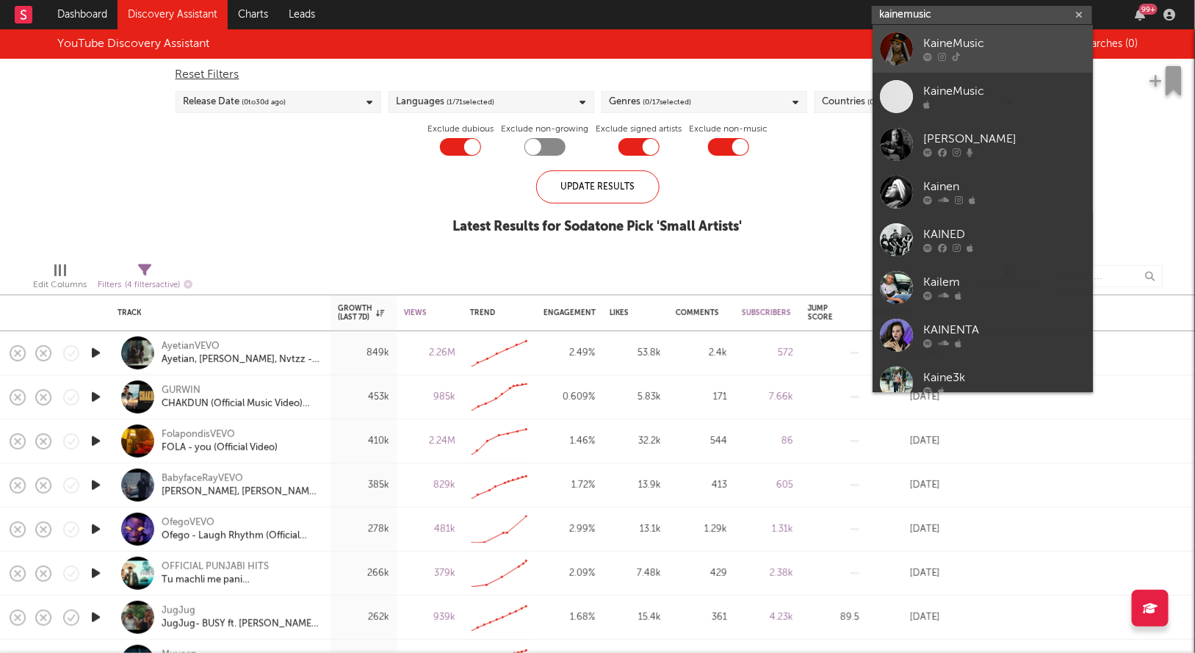
type input "kainemusic"
click at [982, 46] on div "KaineMusic" at bounding box center [1005, 44] width 162 height 18
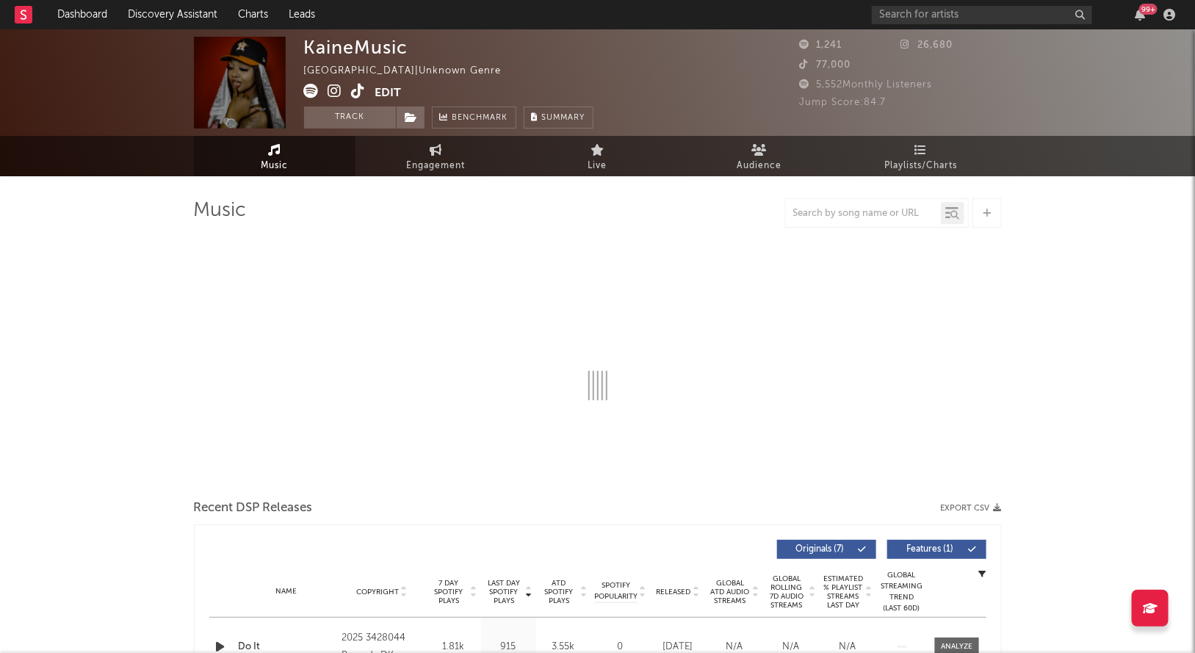
select select "1w"
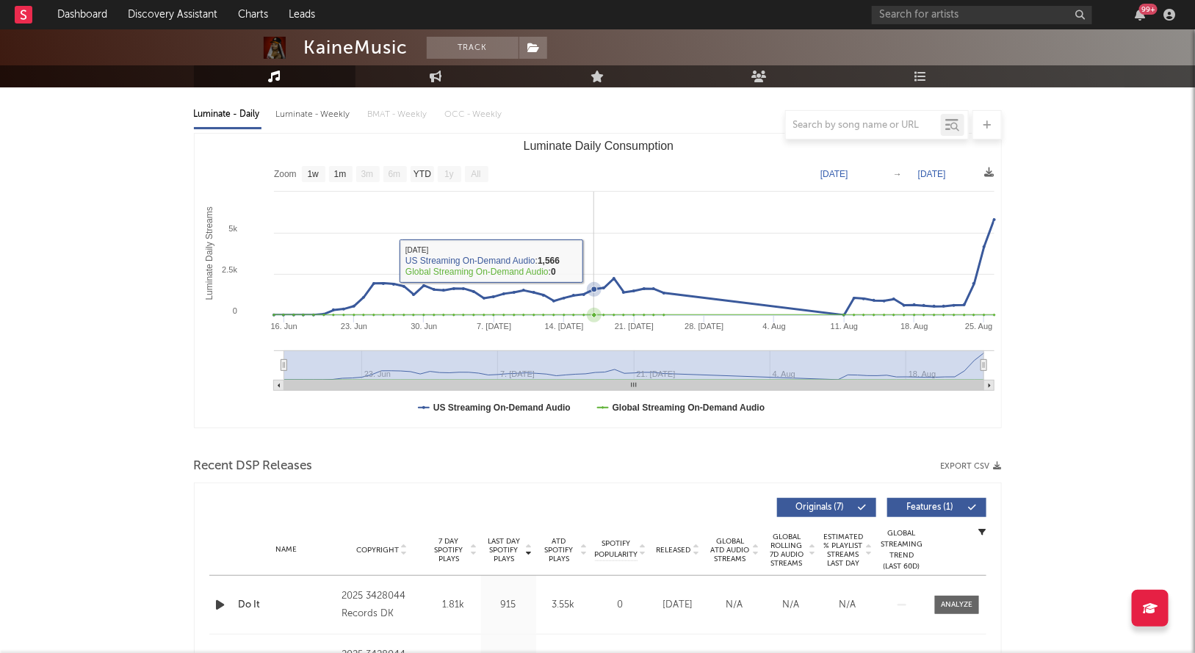
scroll to position [416, 0]
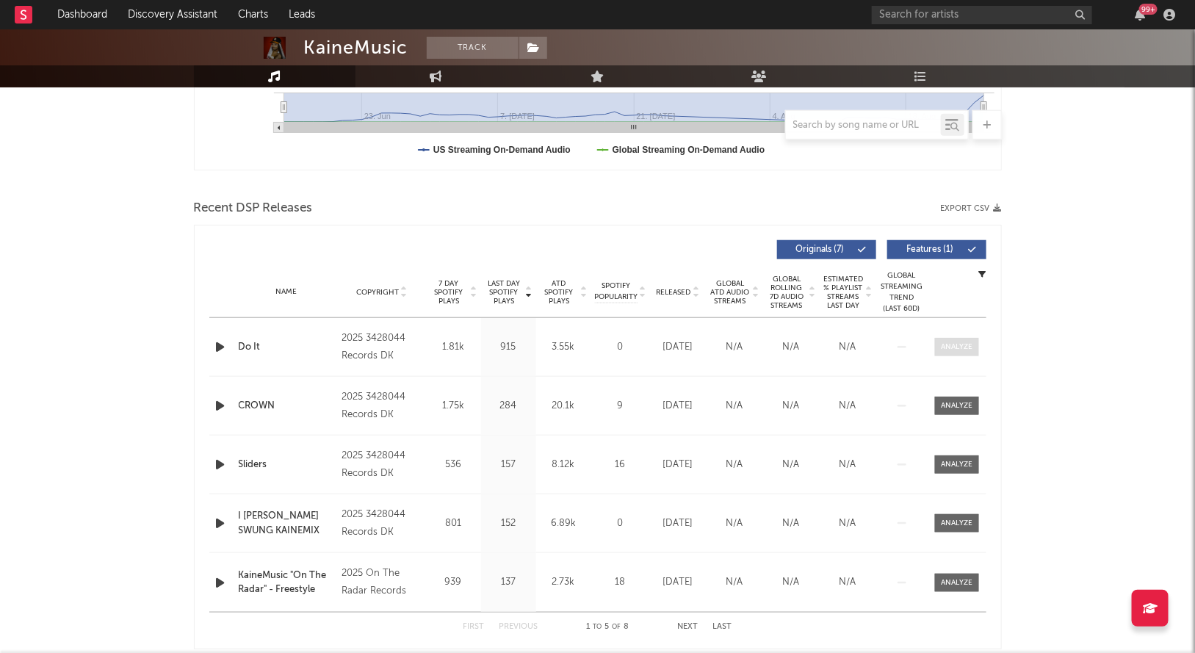
click at [957, 338] on span at bounding box center [957, 347] width 44 height 18
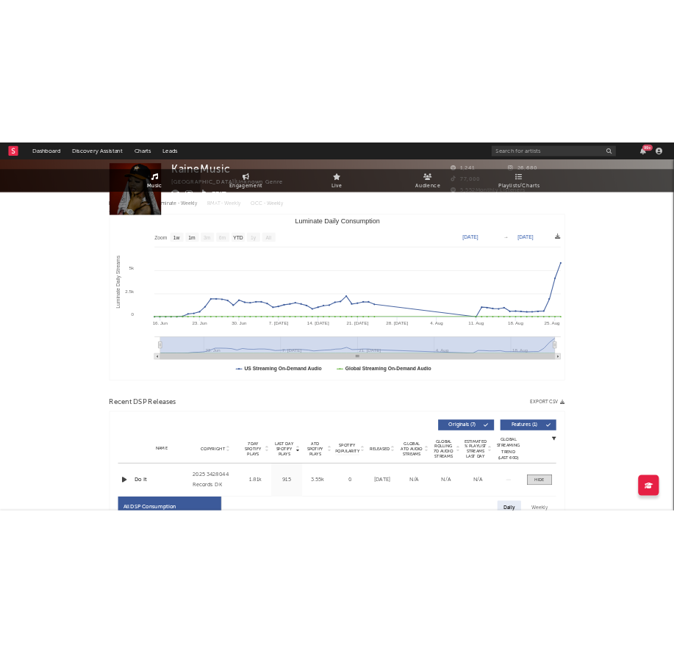
scroll to position [0, 0]
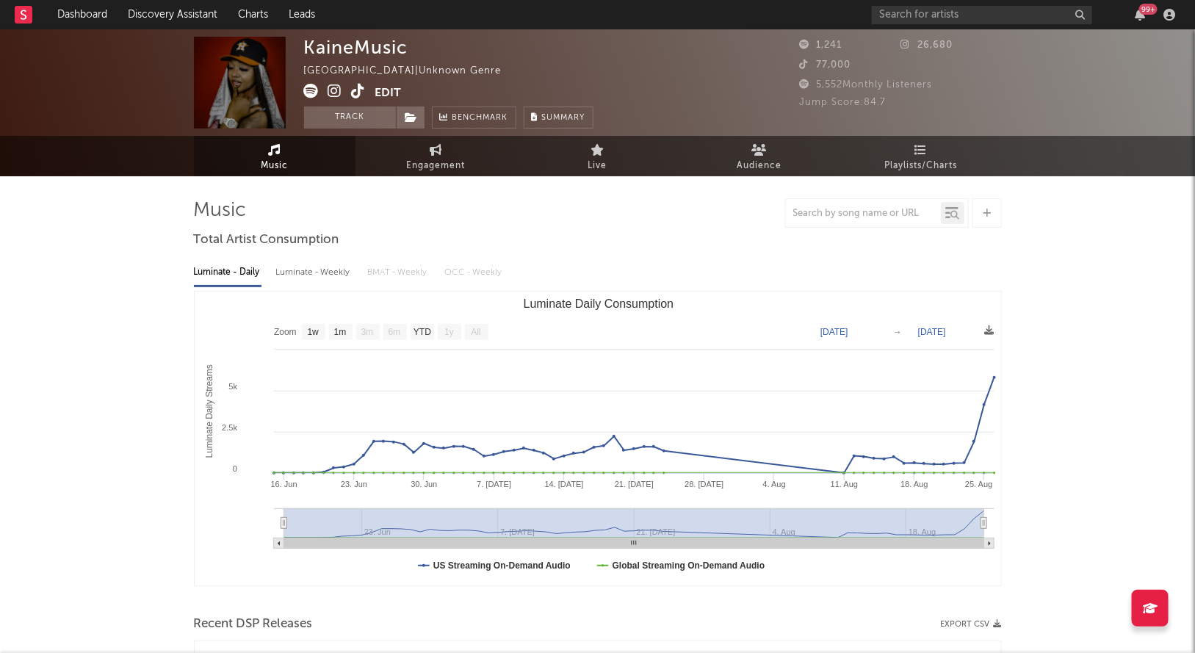
click at [335, 99] on link at bounding box center [335, 92] width 14 height 15
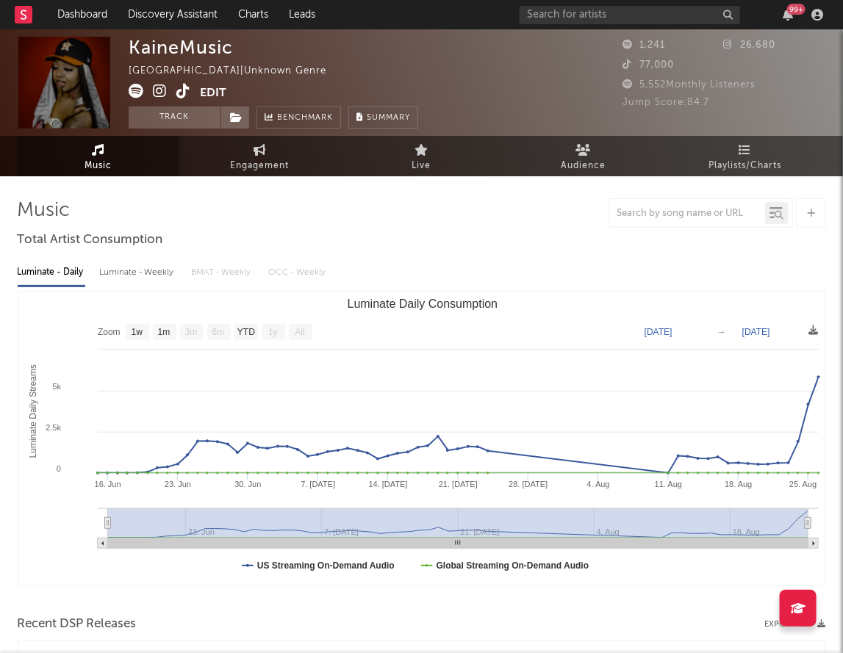
click at [179, 91] on icon at bounding box center [183, 91] width 14 height 15
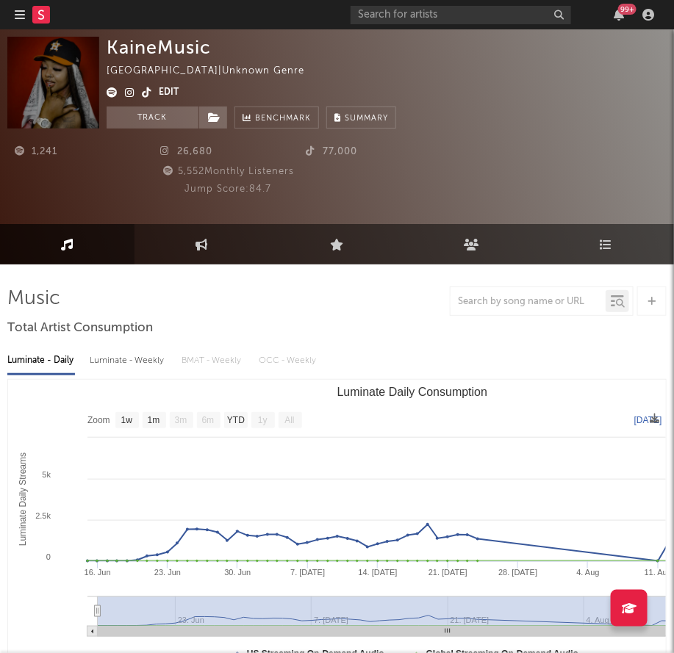
select select "Zoom"
